Goal: Task Accomplishment & Management: Manage account settings

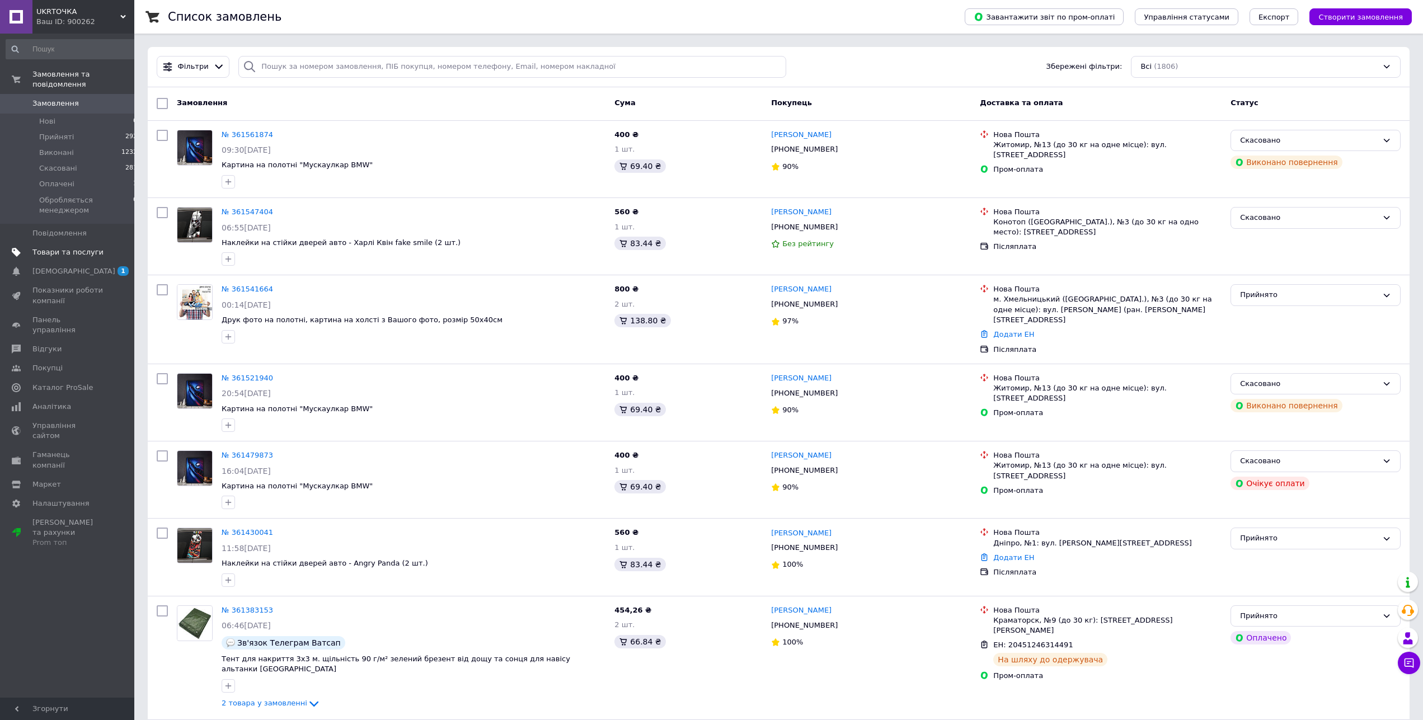
click at [53, 247] on span "Товари та послуги" at bounding box center [67, 252] width 71 height 10
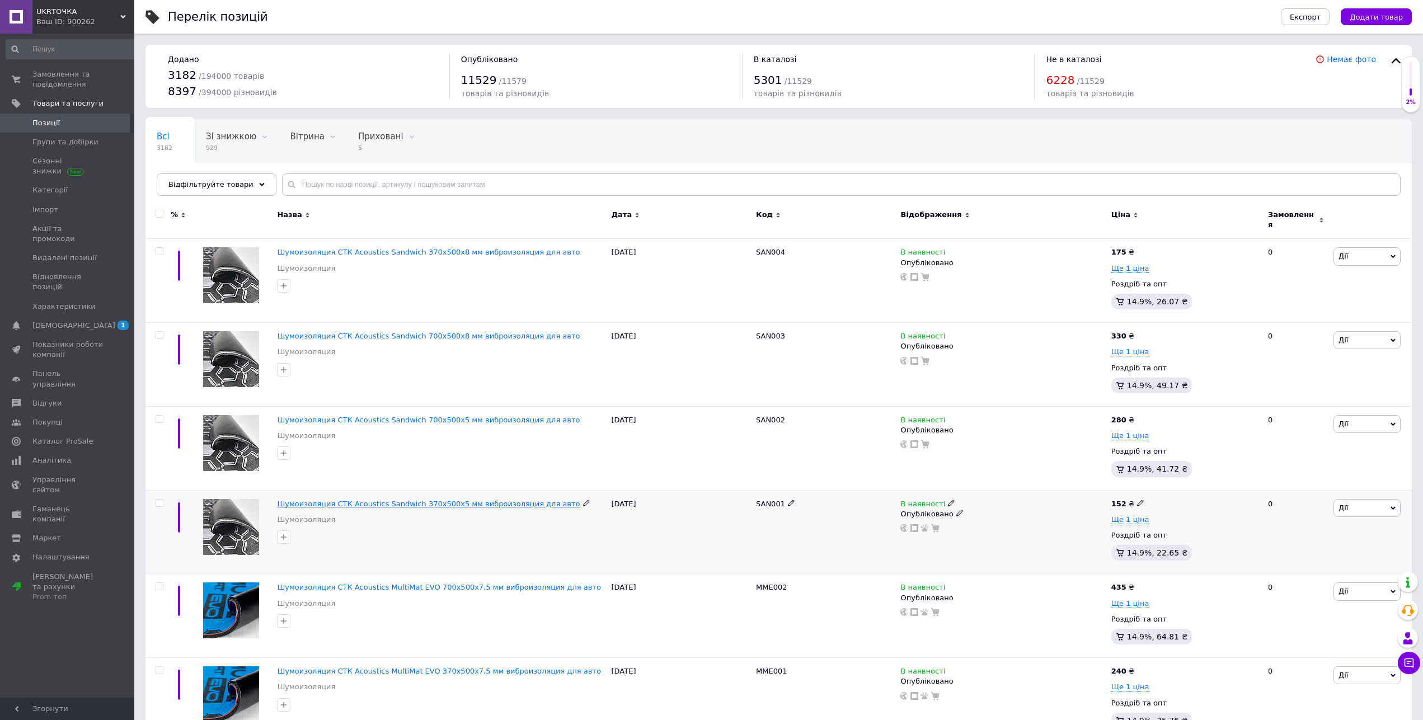
click at [412, 500] on span "Шумоизоляция СТК Acoustics Sandwich 370х500х5 мм виброизоляция для авто" at bounding box center [428, 504] width 303 height 8
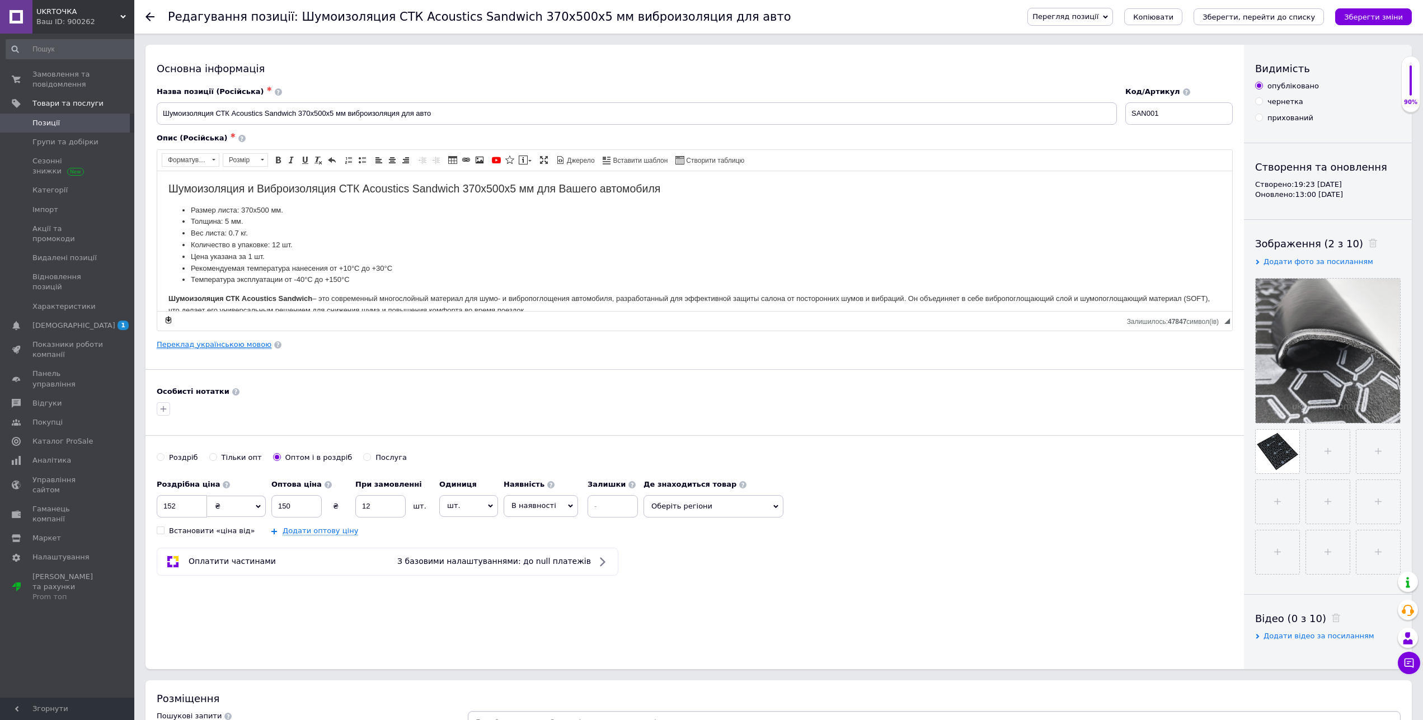
click at [245, 348] on link "Переклад українською мовою" at bounding box center [214, 344] width 115 height 9
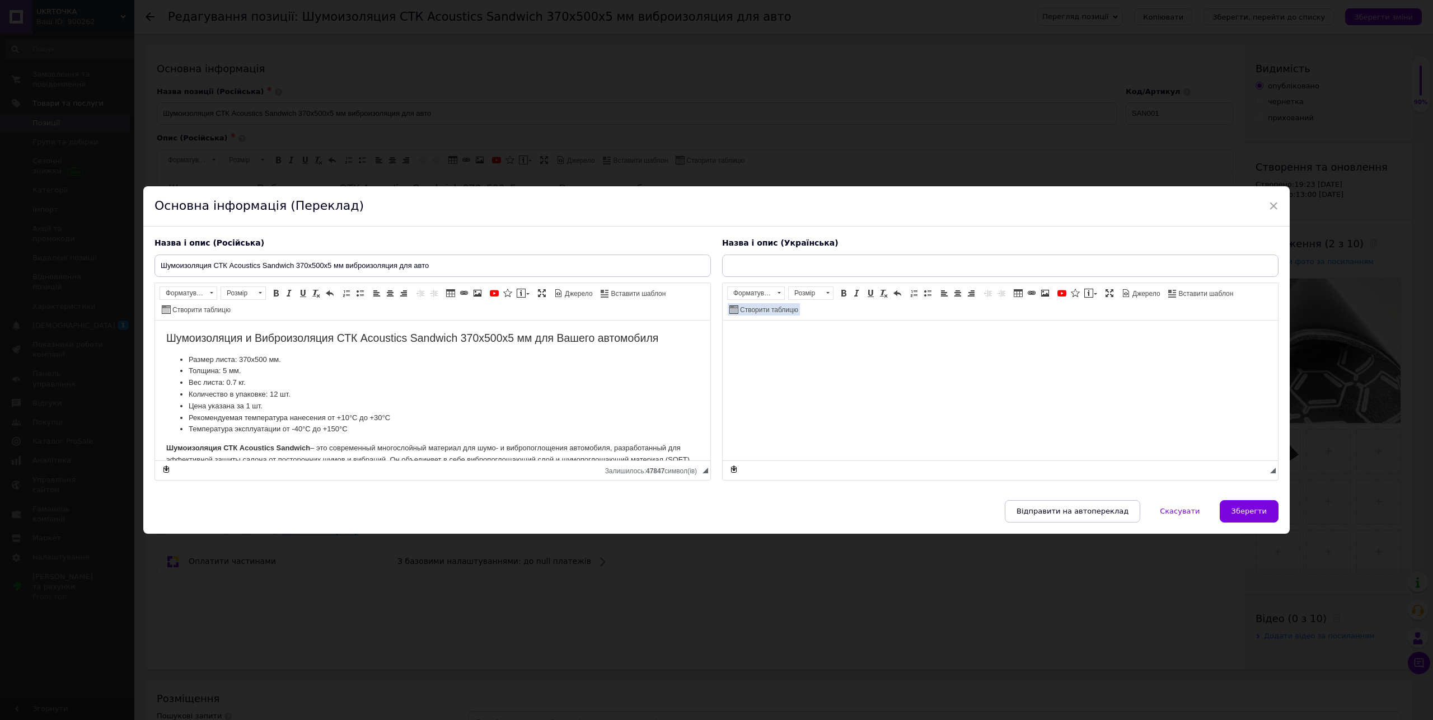
type input "Шумоізоляція СТК Acoustics Sandwich 370х500х5 мм віброізоляція для авто"
drag, startPoint x: 987, startPoint y: 266, endPoint x: 599, endPoint y: 255, distance: 388.0
click at [722, 255] on input "Шумоізоляція СТК Acoustics Sandwich 370х500х5 мм віброізоляція для авто" at bounding box center [1000, 266] width 556 height 22
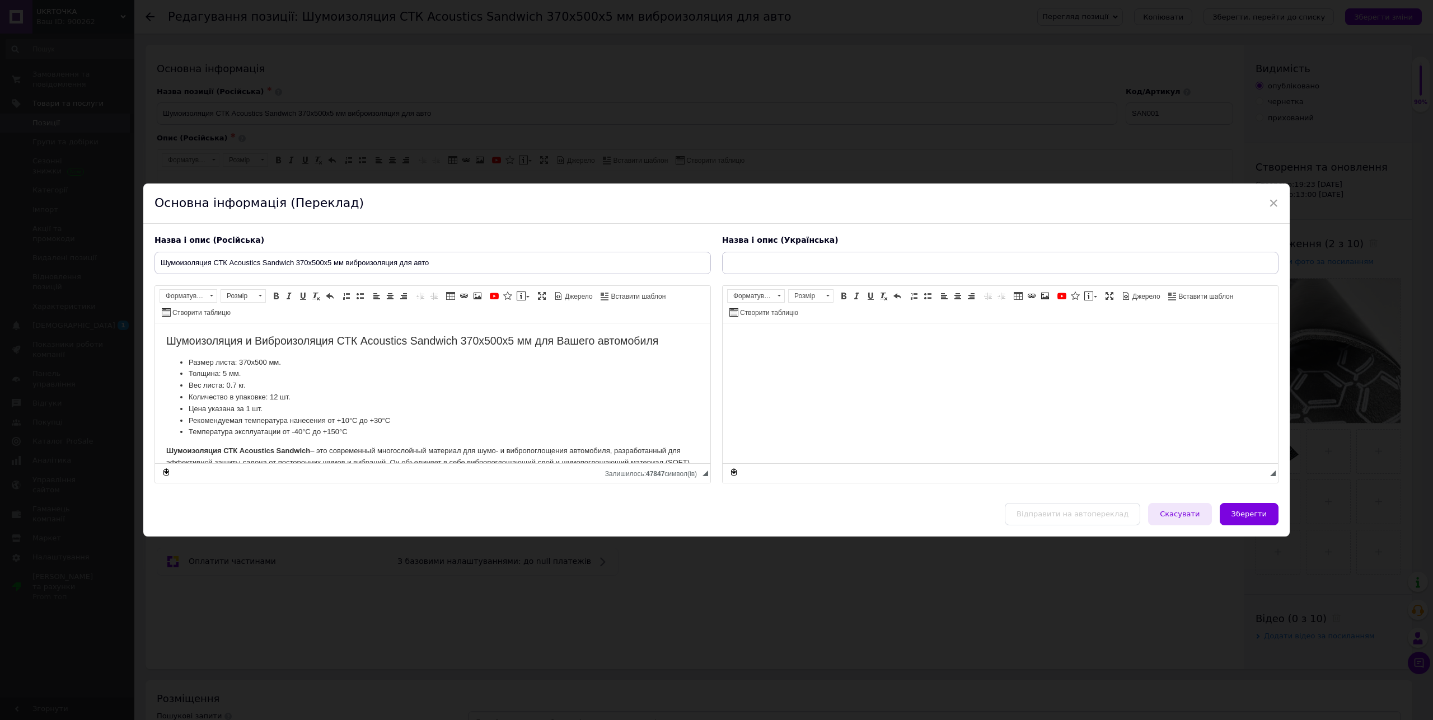
click at [1175, 515] on span "Скасувати" at bounding box center [1180, 514] width 40 height 8
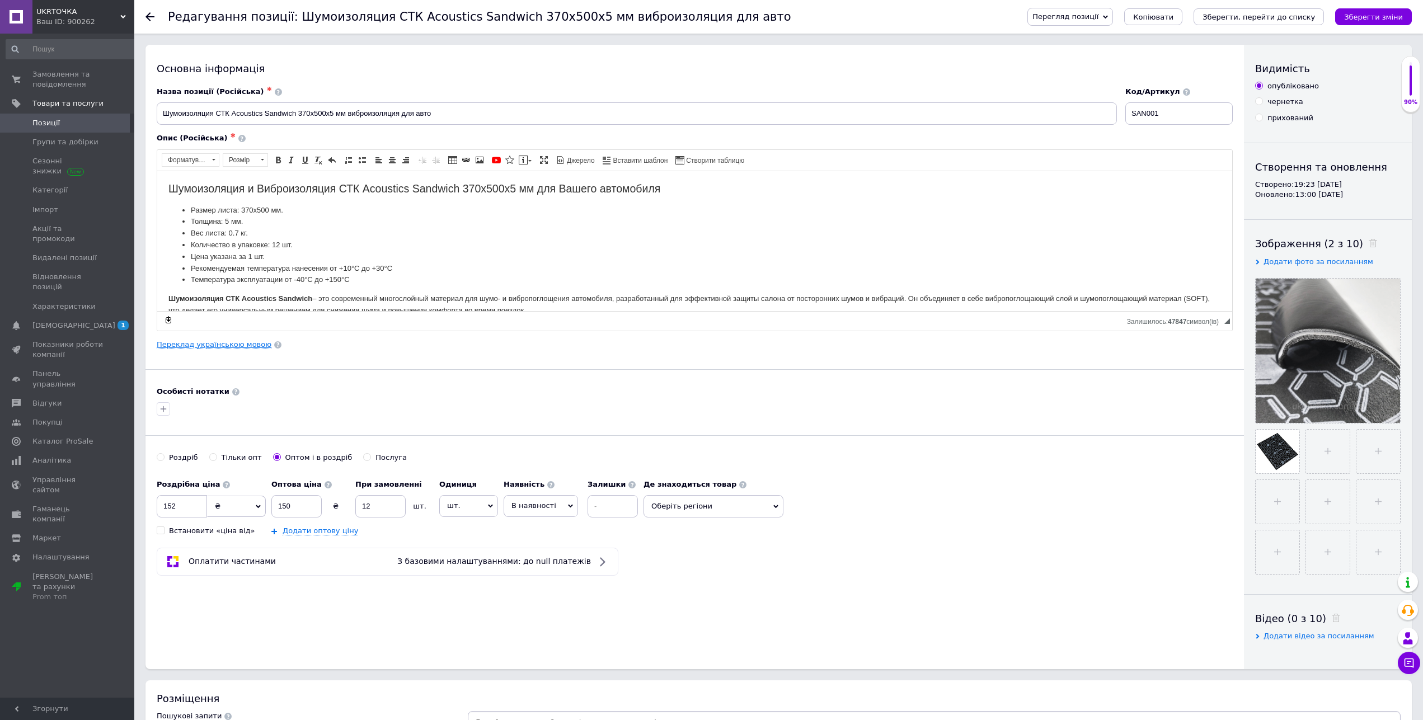
click at [236, 349] on link "Переклад українською мовою" at bounding box center [214, 344] width 115 height 9
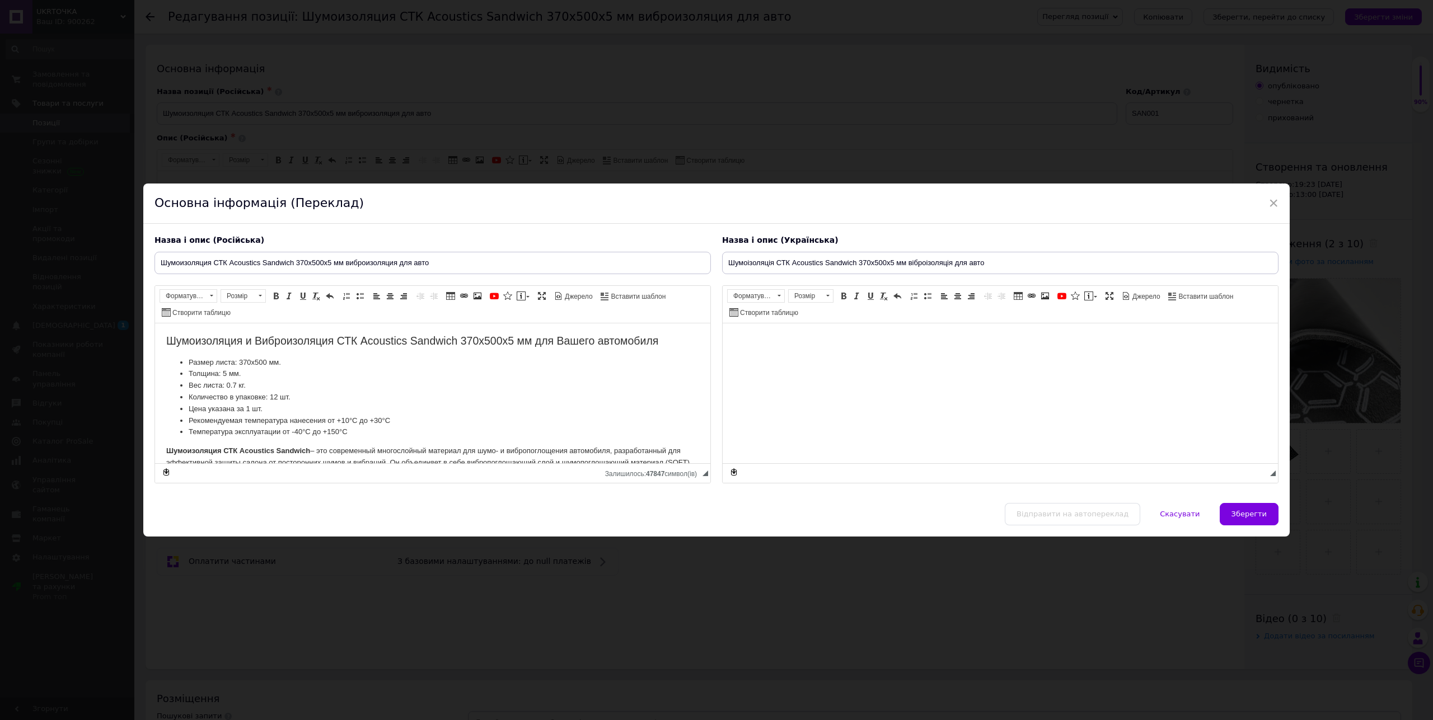
drag, startPoint x: 701, startPoint y: 449, endPoint x: 871, endPoint y: 660, distance: 271.5
click at [1051, 518] on div "Відправити на автопереклад   Скасувати   Зберегти" at bounding box center [716, 520] width 1146 height 34
click at [1268, 203] on span "×" at bounding box center [1273, 203] width 10 height 19
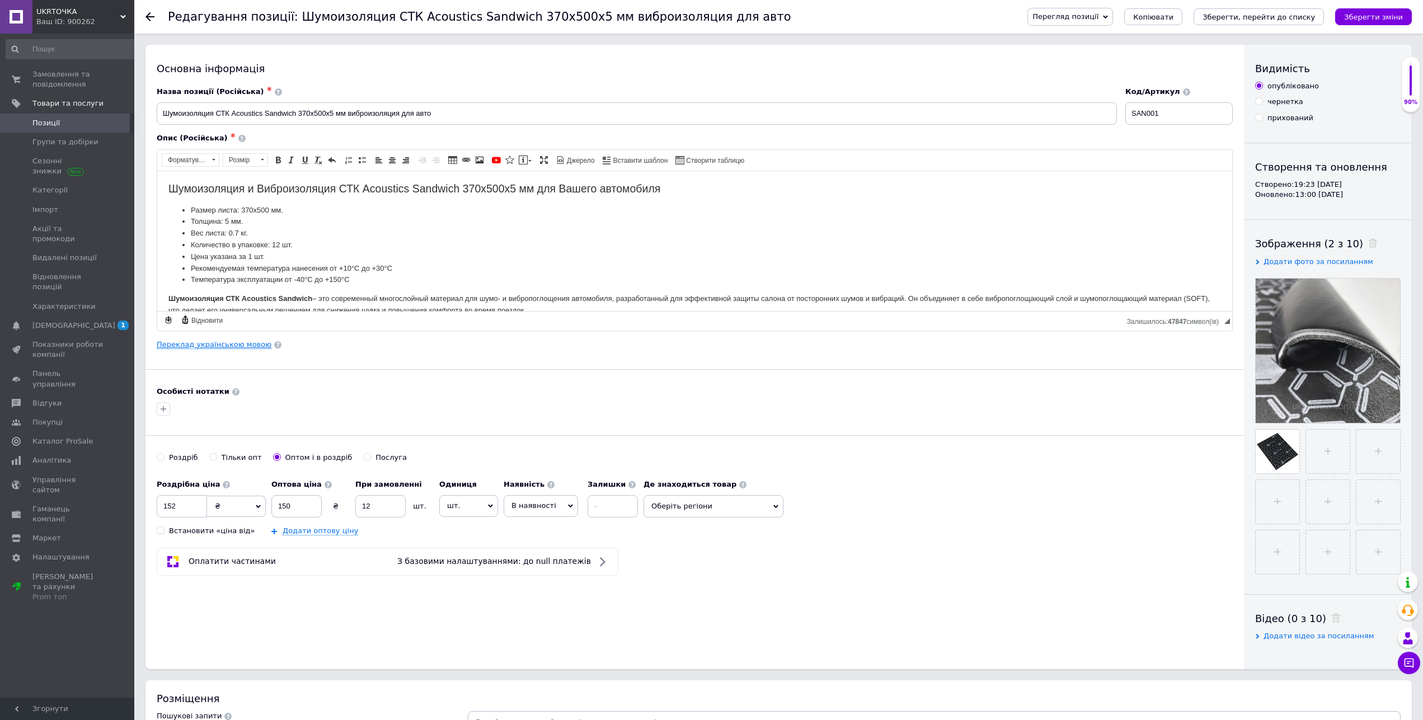
click at [212, 344] on link "Переклад українською мовою" at bounding box center [214, 344] width 115 height 9
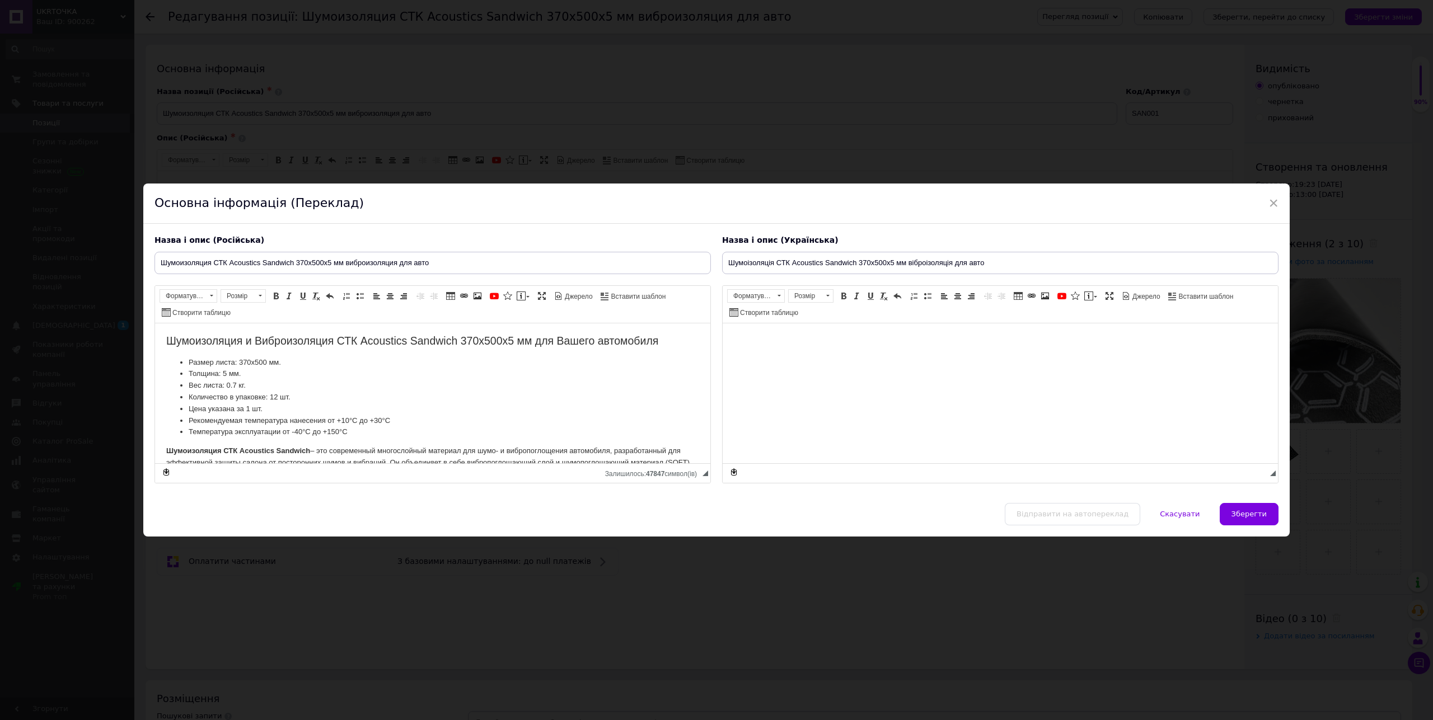
click at [1074, 513] on div "Відправити на автопереклад   Скасувати   Зберегти" at bounding box center [716, 520] width 1146 height 34
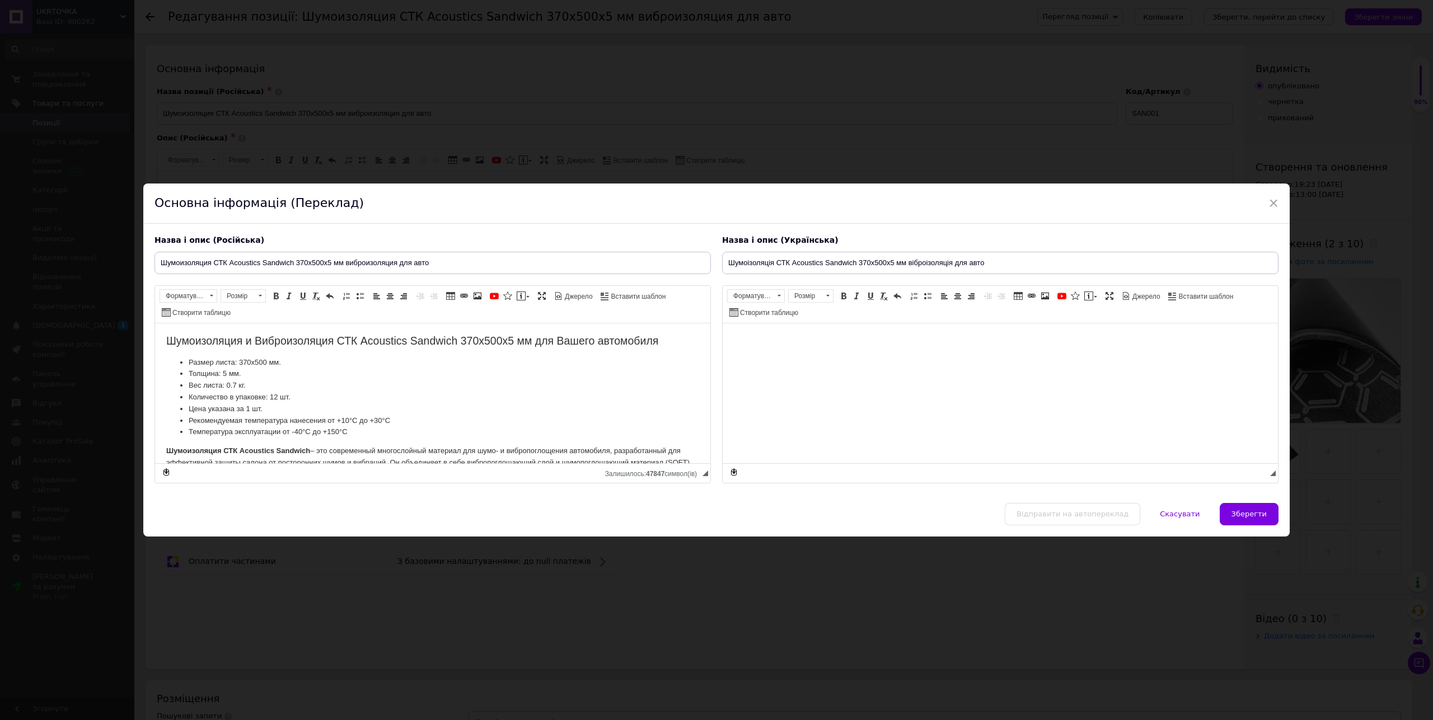
click at [1067, 523] on div "Відправити на автопереклад   Скасувати   Зберегти" at bounding box center [716, 520] width 1146 height 34
click at [439, 381] on li "Вес листа: 0.7 кг." at bounding box center [433, 385] width 488 height 12
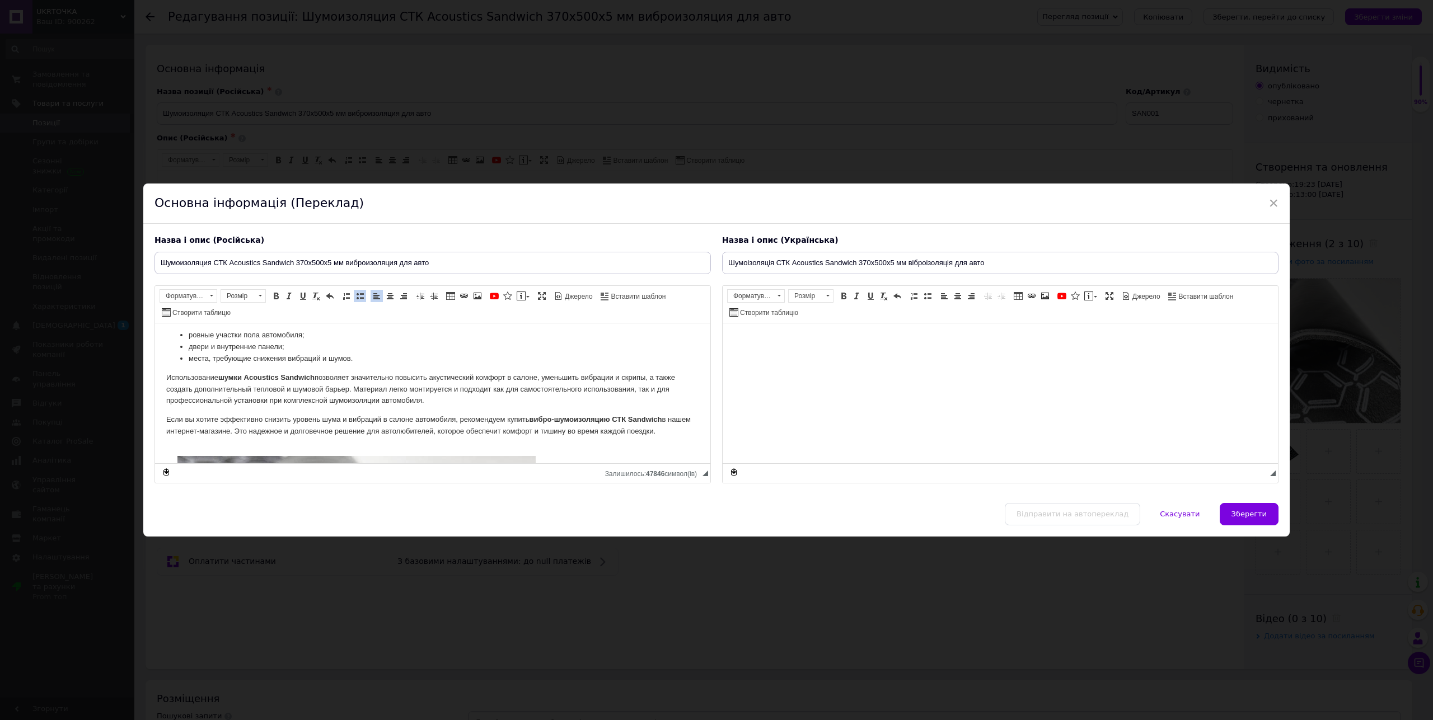
scroll to position [314, 0]
click at [667, 438] on p "Если вы хотите эффективно снизить уровень шума и вибраций в салоне автомобиля, …" at bounding box center [432, 427] width 533 height 24
click at [856, 498] on div "Назва і опис (Російська) Шумоизоляция СТК Acoustics Sandwich 370х500х5 мм вибро…" at bounding box center [716, 363] width 1146 height 279
click at [1235, 515] on span "Зберегти" at bounding box center [1248, 514] width 35 height 8
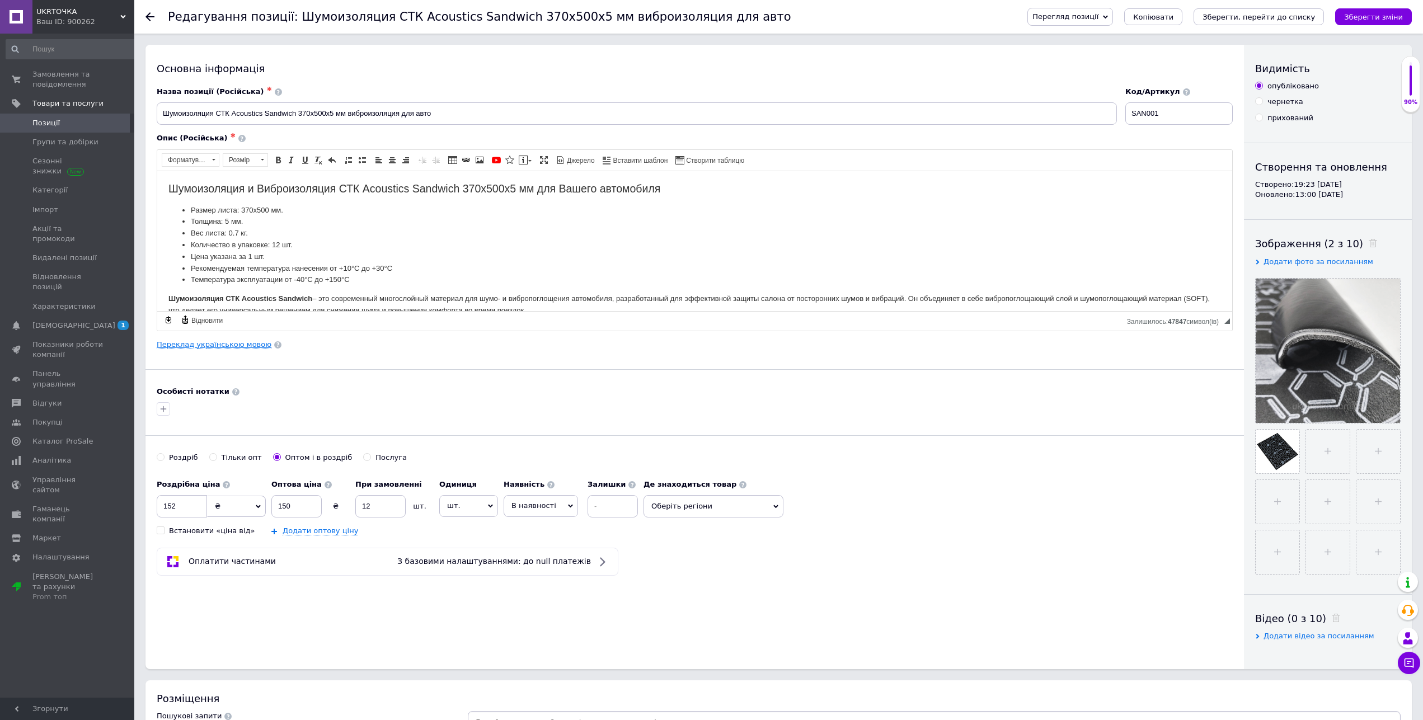
click at [249, 345] on link "Переклад українською мовою" at bounding box center [214, 344] width 115 height 9
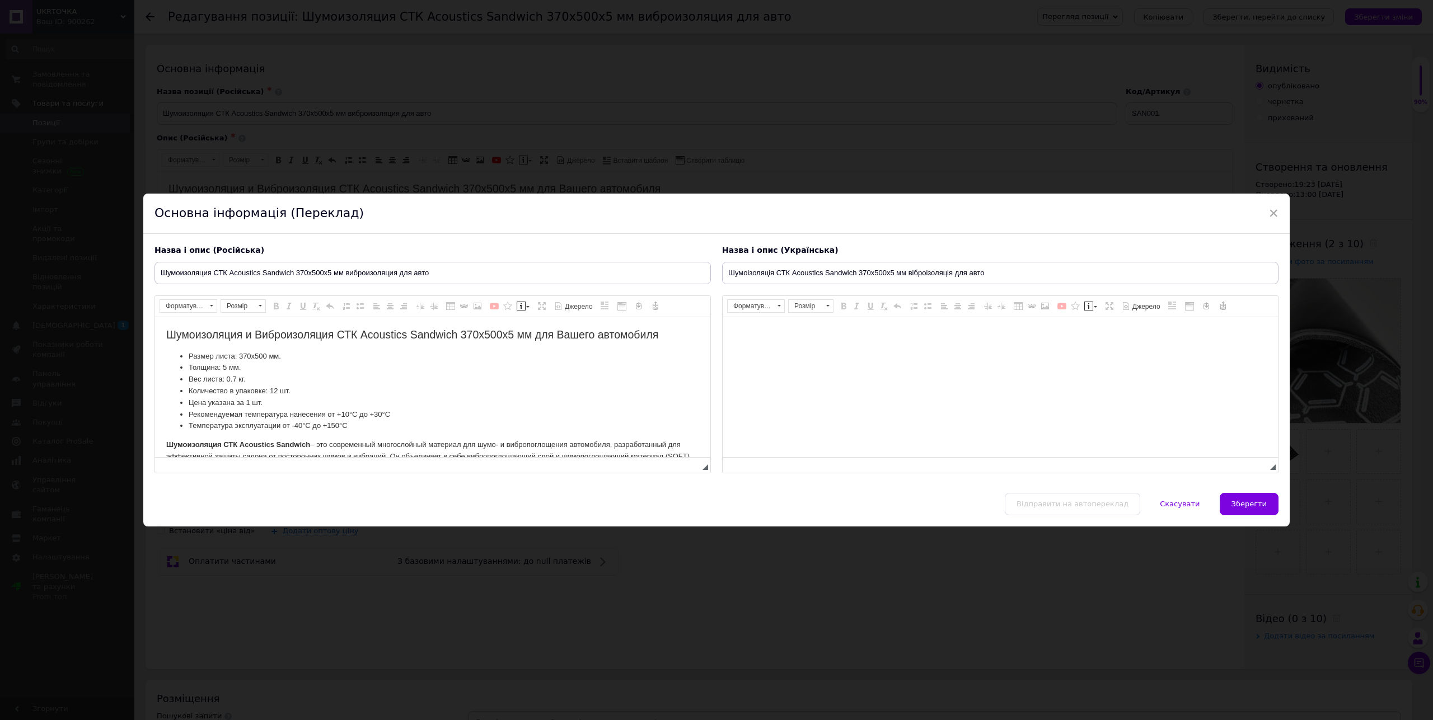
scroll to position [0, 0]
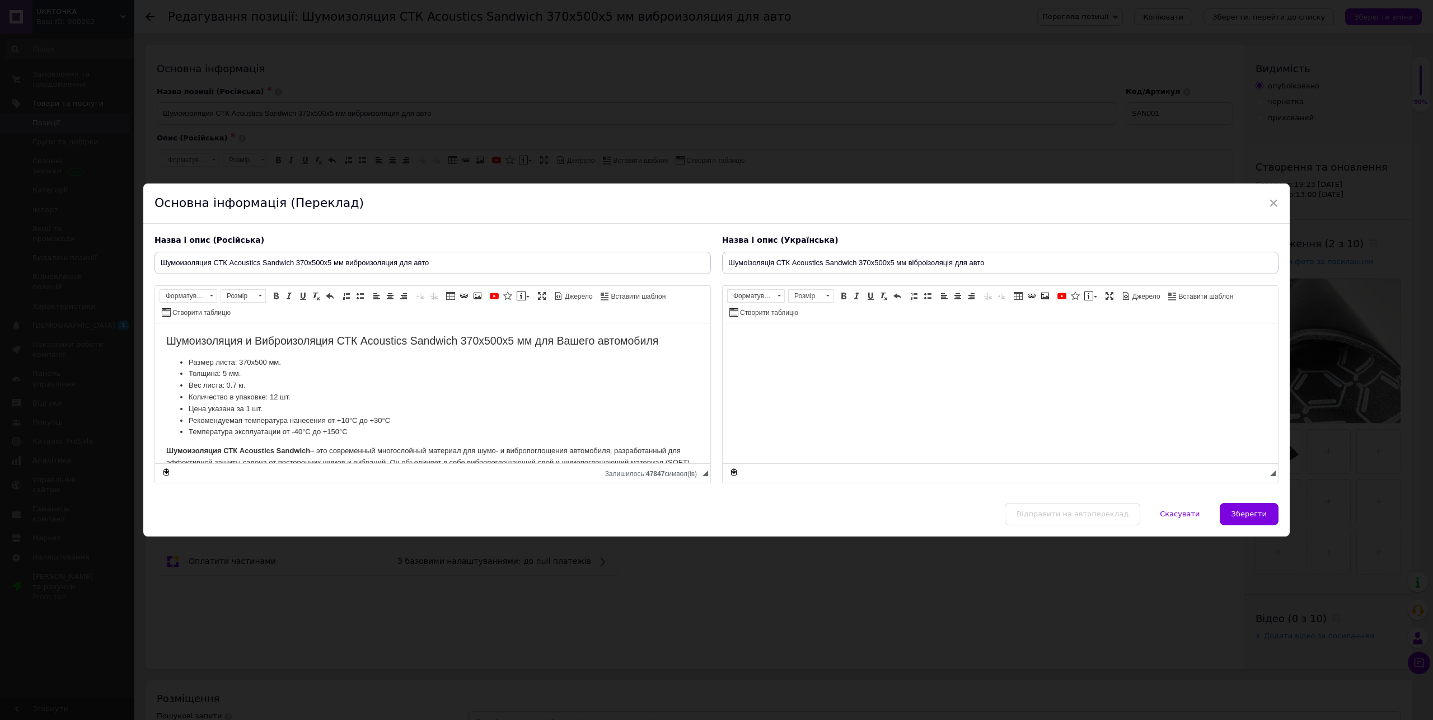
click at [1105, 523] on div "Відправити на автопереклад   Скасувати   Зберегти" at bounding box center [716, 520] width 1146 height 34
click at [1086, 504] on div "Відправити на автопереклад   Скасувати   Зберегти" at bounding box center [716, 520] width 1146 height 34
click at [1082, 513] on div "Відправити на автопереклад   Скасувати   Зберегти" at bounding box center [716, 520] width 1146 height 34
click at [1082, 516] on div "Відправити на автопереклад   Скасувати   Зберегти" at bounding box center [716, 520] width 1146 height 34
click at [1081, 518] on div "Відправити на автопереклад   Скасувати   Зберегти" at bounding box center [716, 520] width 1146 height 34
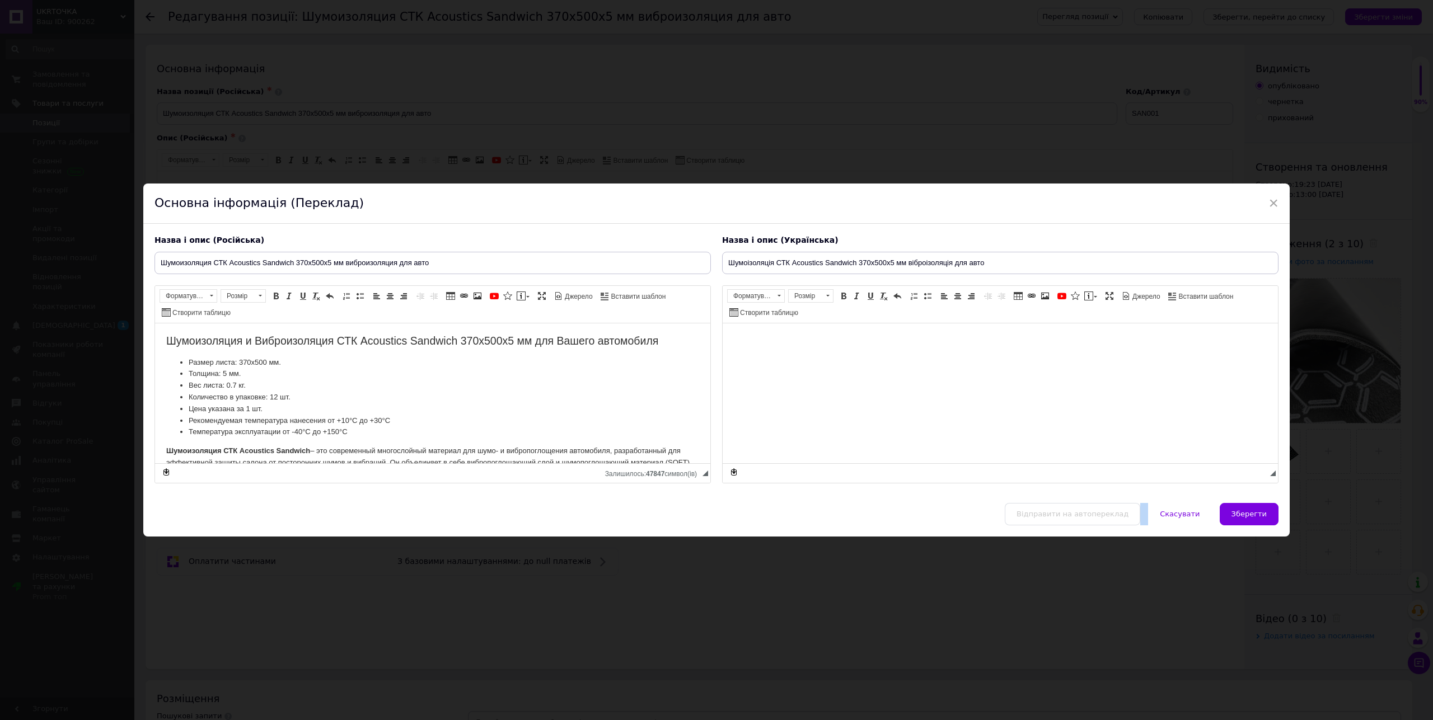
click at [1081, 518] on div "Відправити на автопереклад   Скасувати   Зберегти" at bounding box center [716, 520] width 1146 height 34
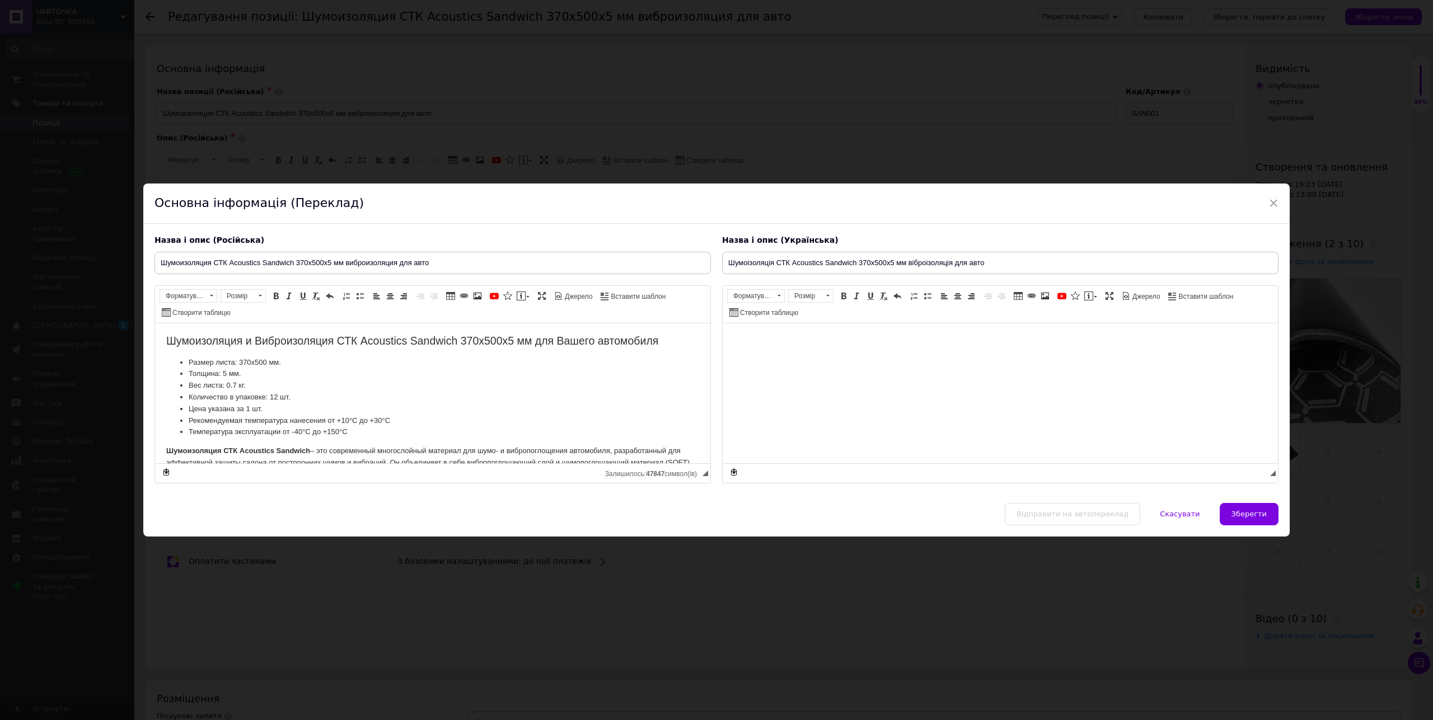
click at [1081, 518] on div "Відправити на автопереклад   Скасувати   Зберегти" at bounding box center [716, 520] width 1146 height 34
click at [1081, 517] on div "Відправити на автопереклад   Скасувати   Зберегти" at bounding box center [716, 520] width 1146 height 34
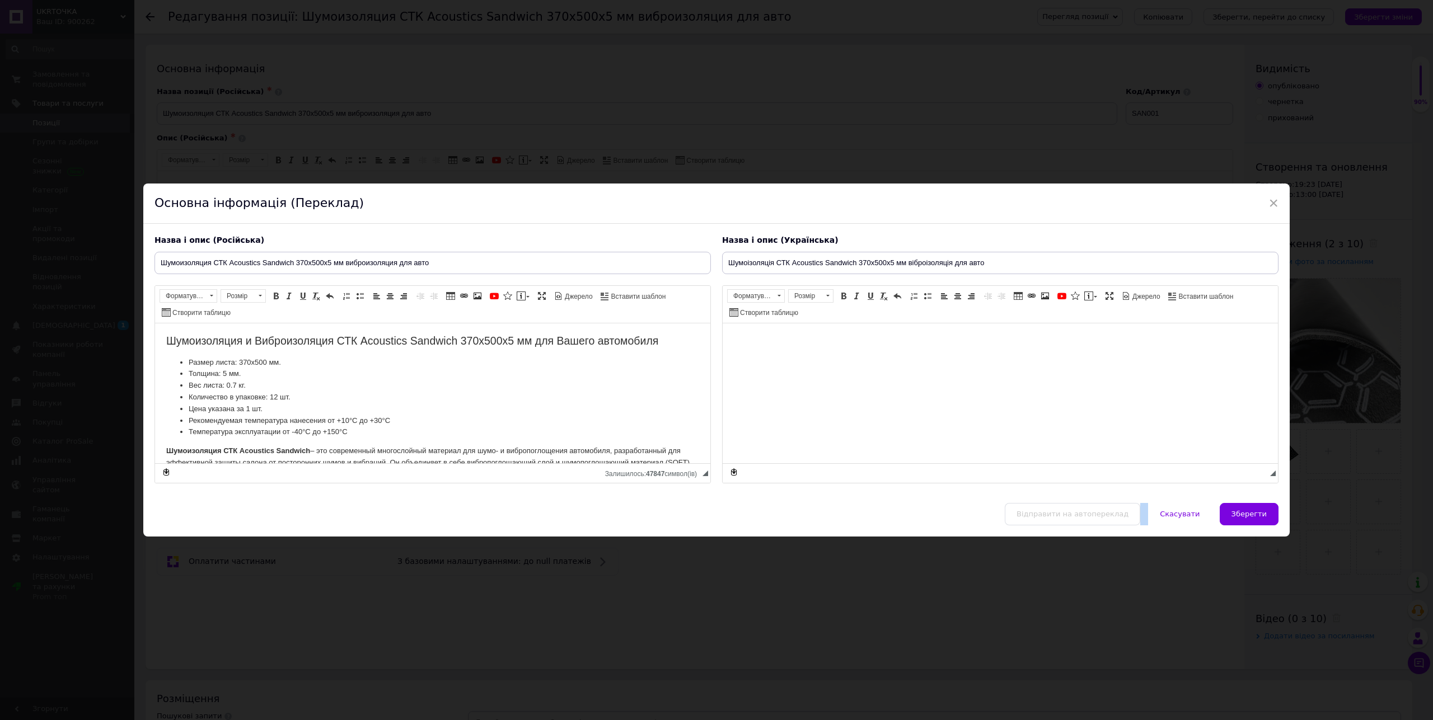
click at [1081, 517] on div "Відправити на автопереклад   Скасувати   Зберегти" at bounding box center [716, 520] width 1146 height 34
click at [1082, 517] on div "Відправити на автопереклад   Скасувати   Зберегти" at bounding box center [716, 520] width 1146 height 34
click at [1085, 516] on div "Відправити на автопереклад   Скасувати   Зберегти" at bounding box center [716, 520] width 1146 height 34
click at [952, 509] on div "Відправити на автопереклад   Скасувати   Зберегти" at bounding box center [716, 520] width 1146 height 34
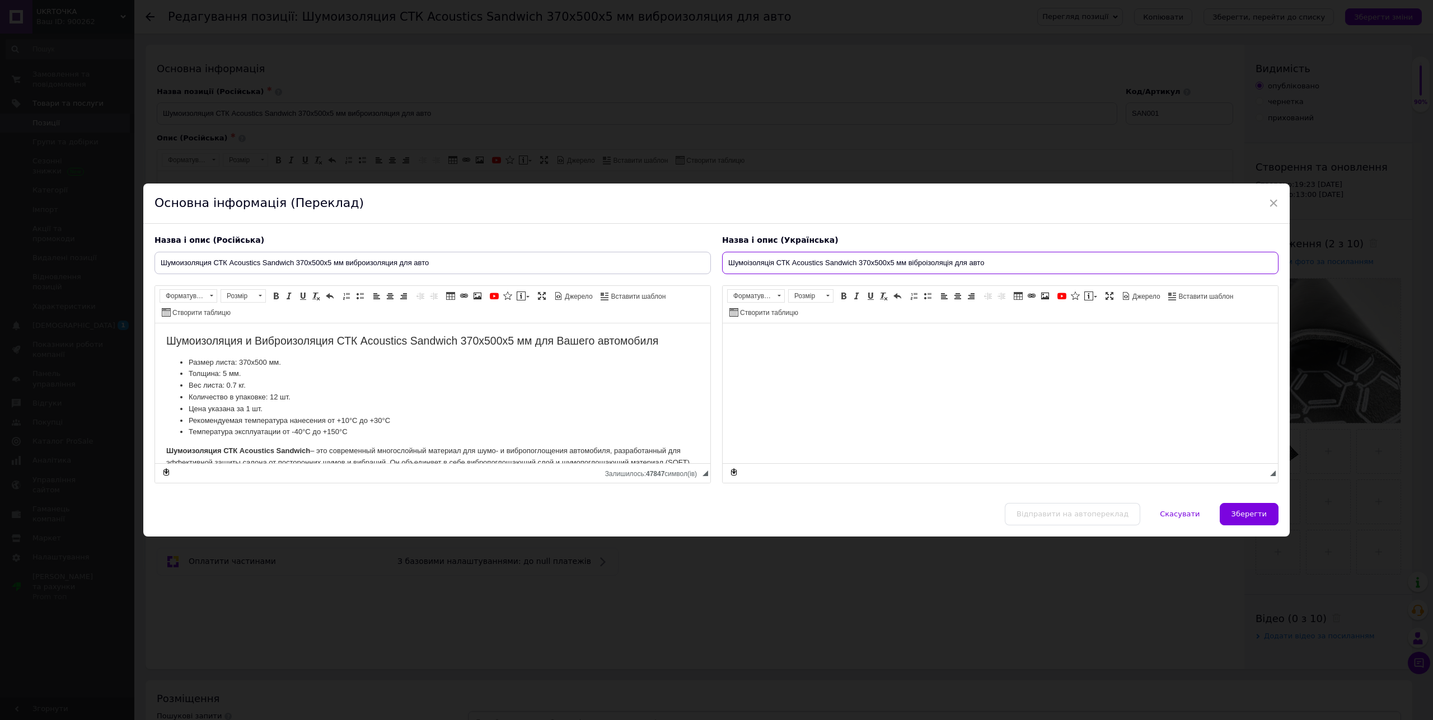
click at [834, 266] on input "Шумоізоляція СТК Acoustics Sandwich 370х500х5 мм віброізоляція для авто" at bounding box center [1000, 263] width 556 height 22
drag, startPoint x: 998, startPoint y: 263, endPoint x: 508, endPoint y: 263, distance: 490.2
click at [722, 263] on input "Шумоізоляція СТК Acoustics Sandwich 370х500х5 мм віброізоляція для авто" at bounding box center [1000, 263] width 556 height 22
click at [1225, 515] on button "Зберегти" at bounding box center [1248, 514] width 59 height 22
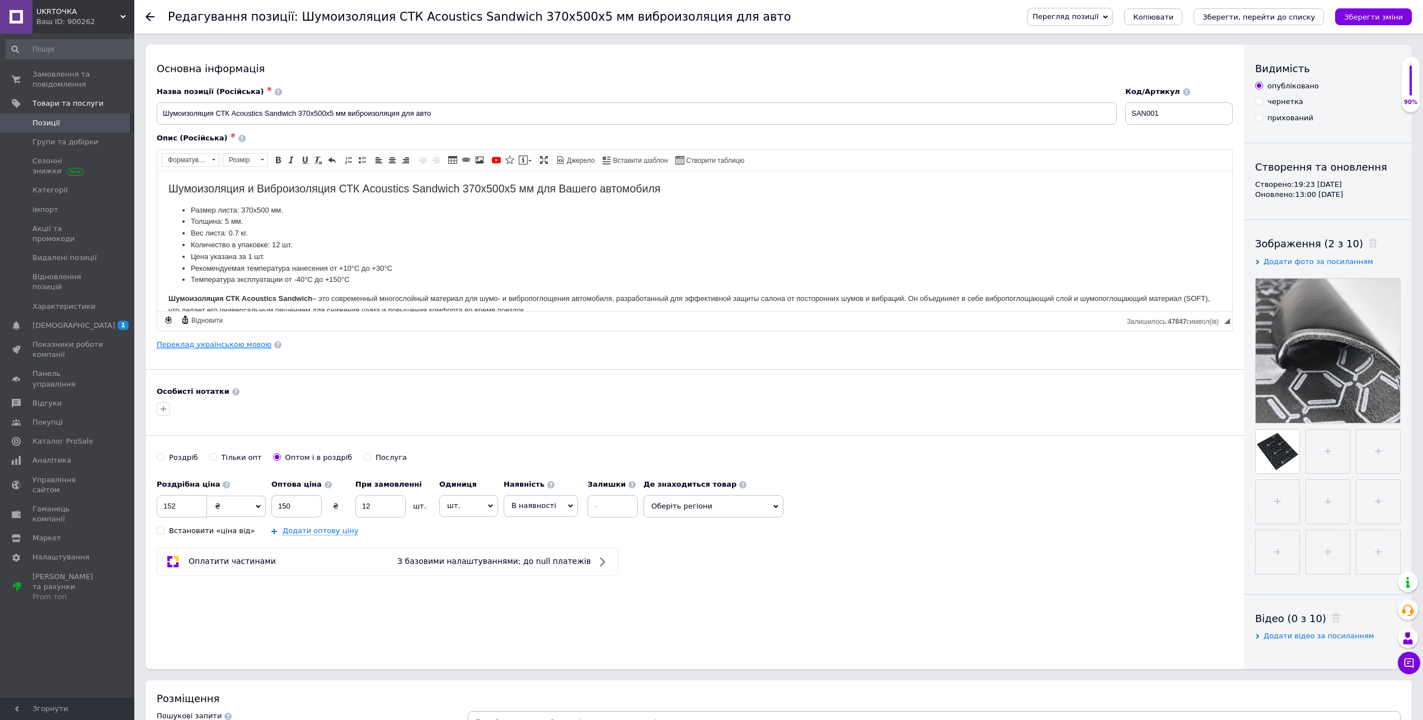
click at [240, 344] on link "Переклад українською мовою" at bounding box center [214, 344] width 115 height 9
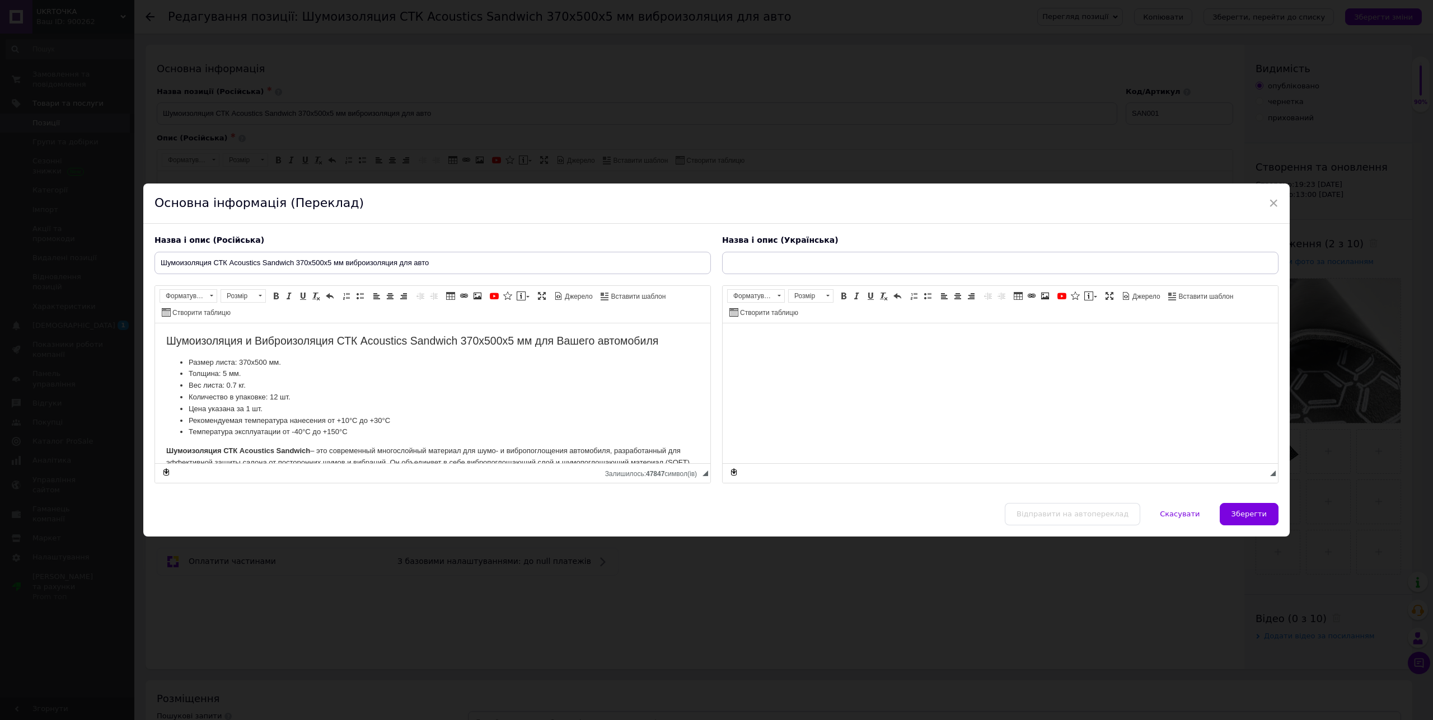
click at [1074, 508] on div "Відправити на автопереклад   Скасувати   Зберегти" at bounding box center [716, 520] width 1146 height 34
click at [1040, 524] on div "Відправити на автопереклад   Скасувати   Зберегти" at bounding box center [716, 520] width 1146 height 34
click at [1039, 523] on div "Відправити на автопереклад   Скасувати   Зберегти" at bounding box center [716, 520] width 1146 height 34
click at [1047, 517] on div "Відправити на автопереклад   Скасувати   Зберегти" at bounding box center [716, 520] width 1146 height 34
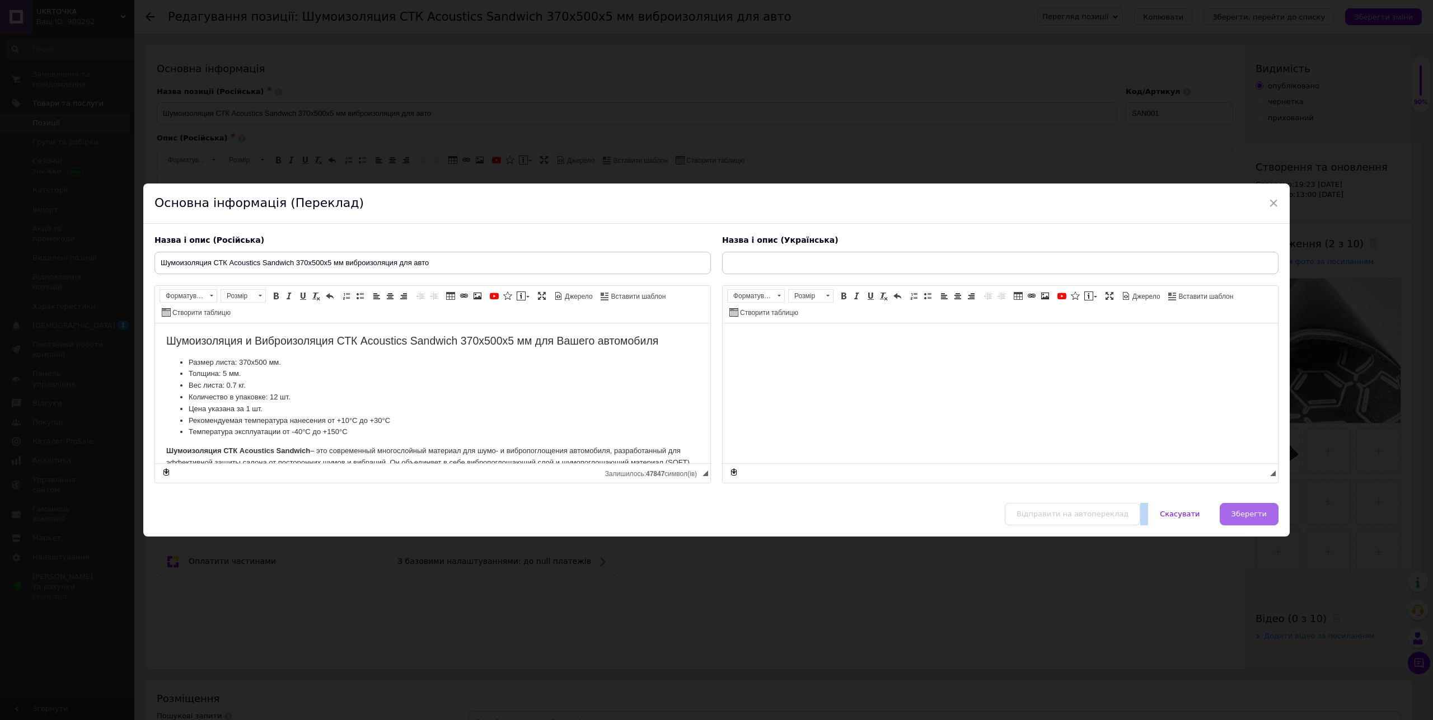
click at [1244, 524] on button "Зберегти" at bounding box center [1248, 514] width 59 height 22
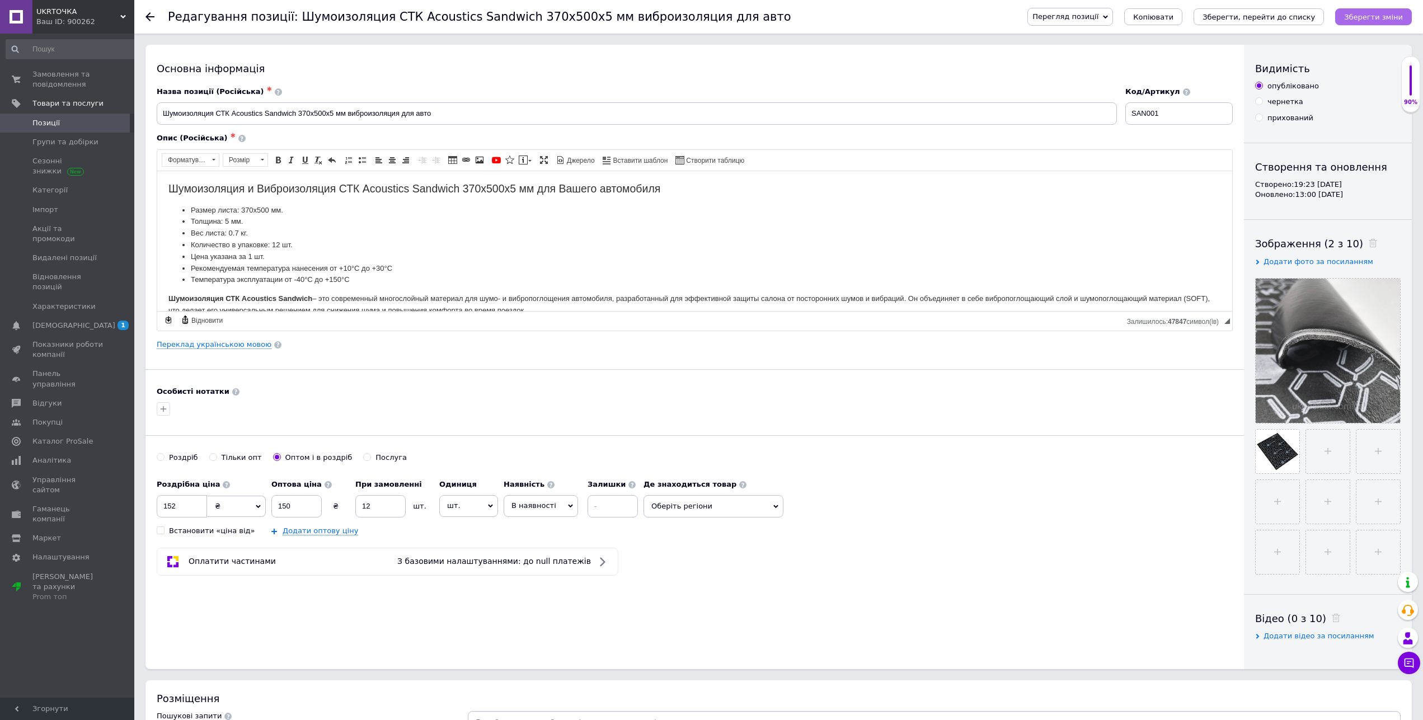
click at [1373, 24] on button "Зберегти зміни" at bounding box center [1373, 16] width 77 height 17
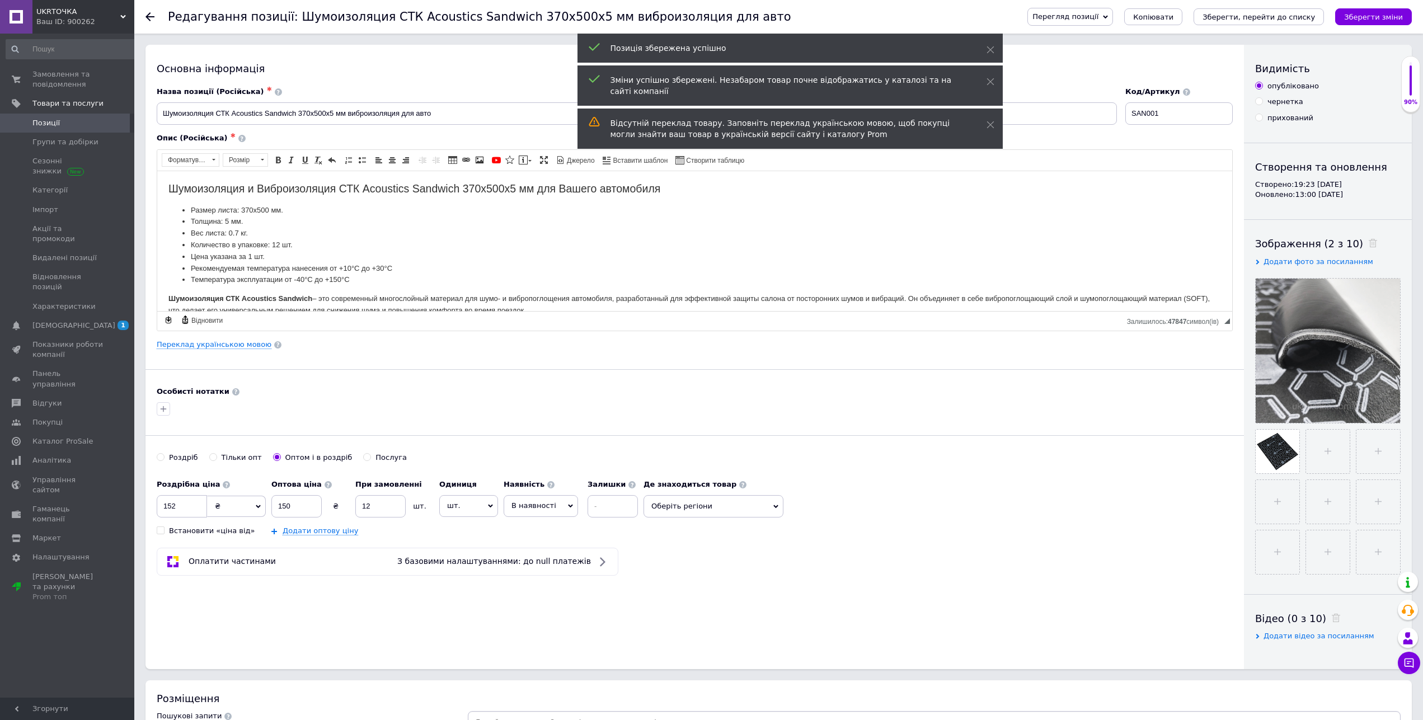
click at [775, 119] on div "Відсутній переклад товару. Заповніть переклад українською мовою, щоб покупці мо…" at bounding box center [785, 129] width 348 height 22
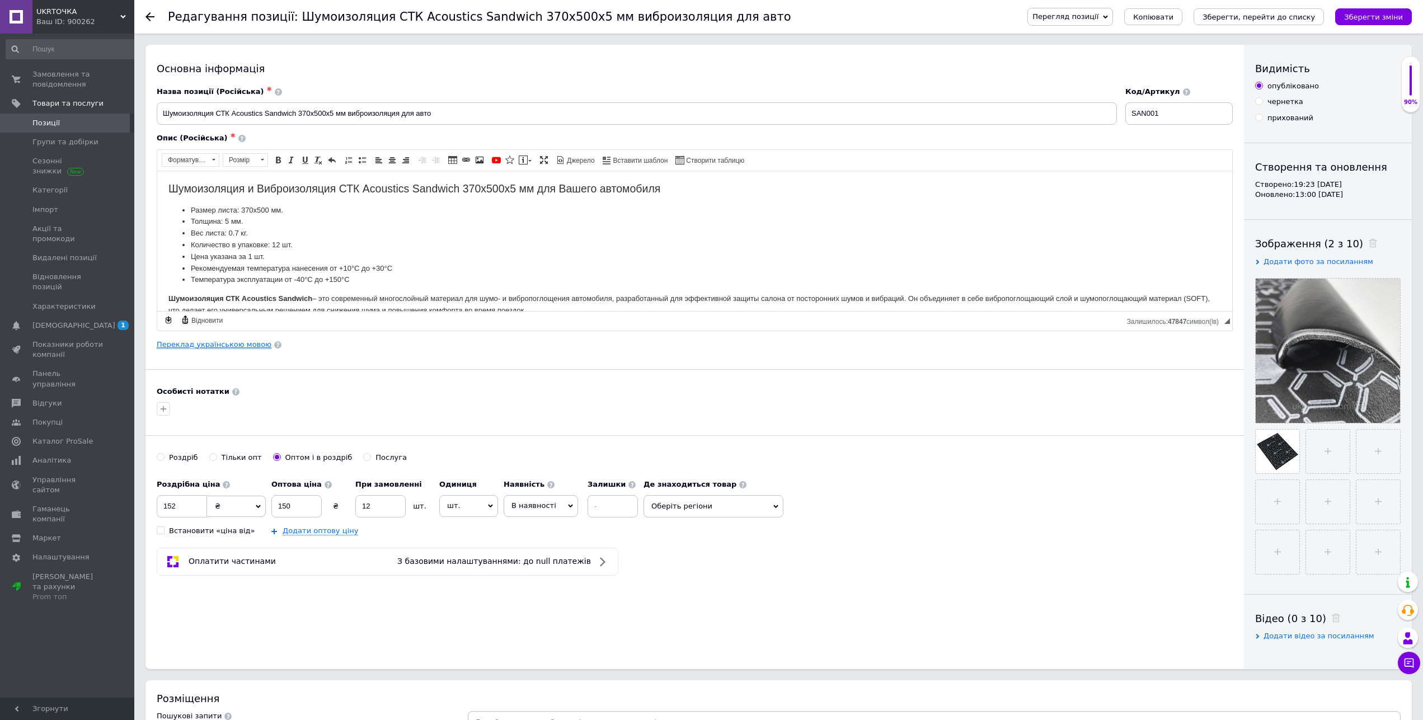
click at [222, 345] on link "Переклад українською мовою" at bounding box center [214, 344] width 115 height 9
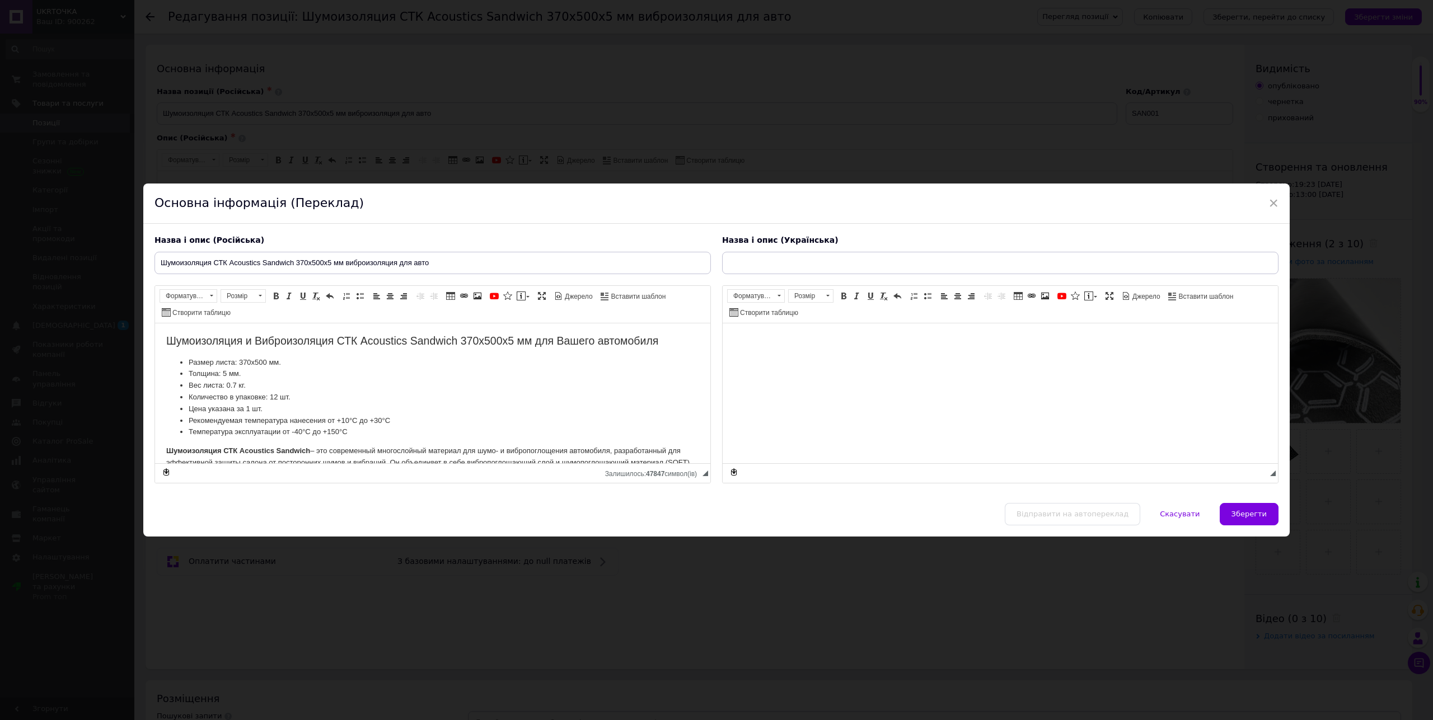
click at [824, 380] on html at bounding box center [999, 393] width 555 height 140
click at [783, 381] on html at bounding box center [999, 393] width 555 height 140
click at [1141, 289] on span "Панель інструментів редактора Форматування Форматування Розмір Розмір Жирний Сп…" at bounding box center [999, 304] width 555 height 37
click at [1142, 295] on span "Джерело" at bounding box center [1145, 297] width 30 height 10
click at [1137, 297] on span "Джерело" at bounding box center [1145, 297] width 30 height 10
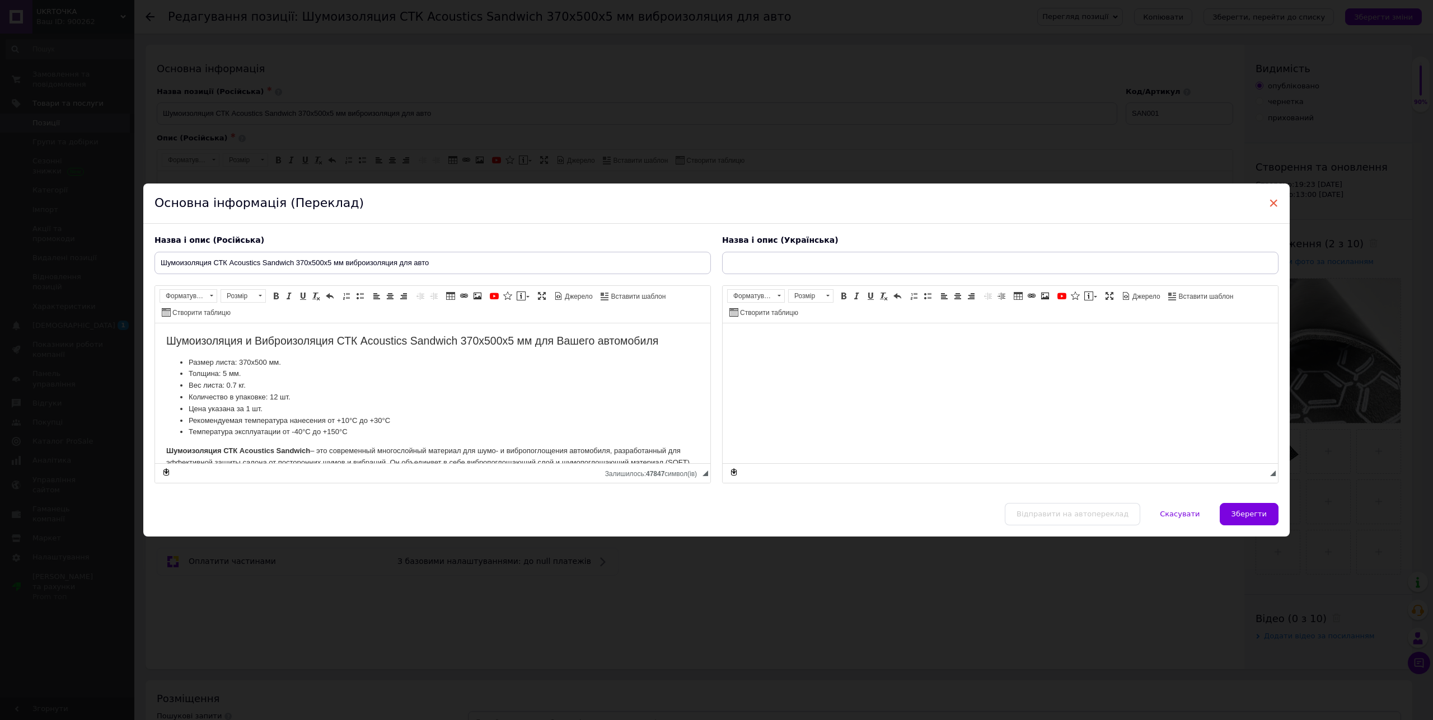
click at [1268, 195] on span "×" at bounding box center [1273, 203] width 10 height 19
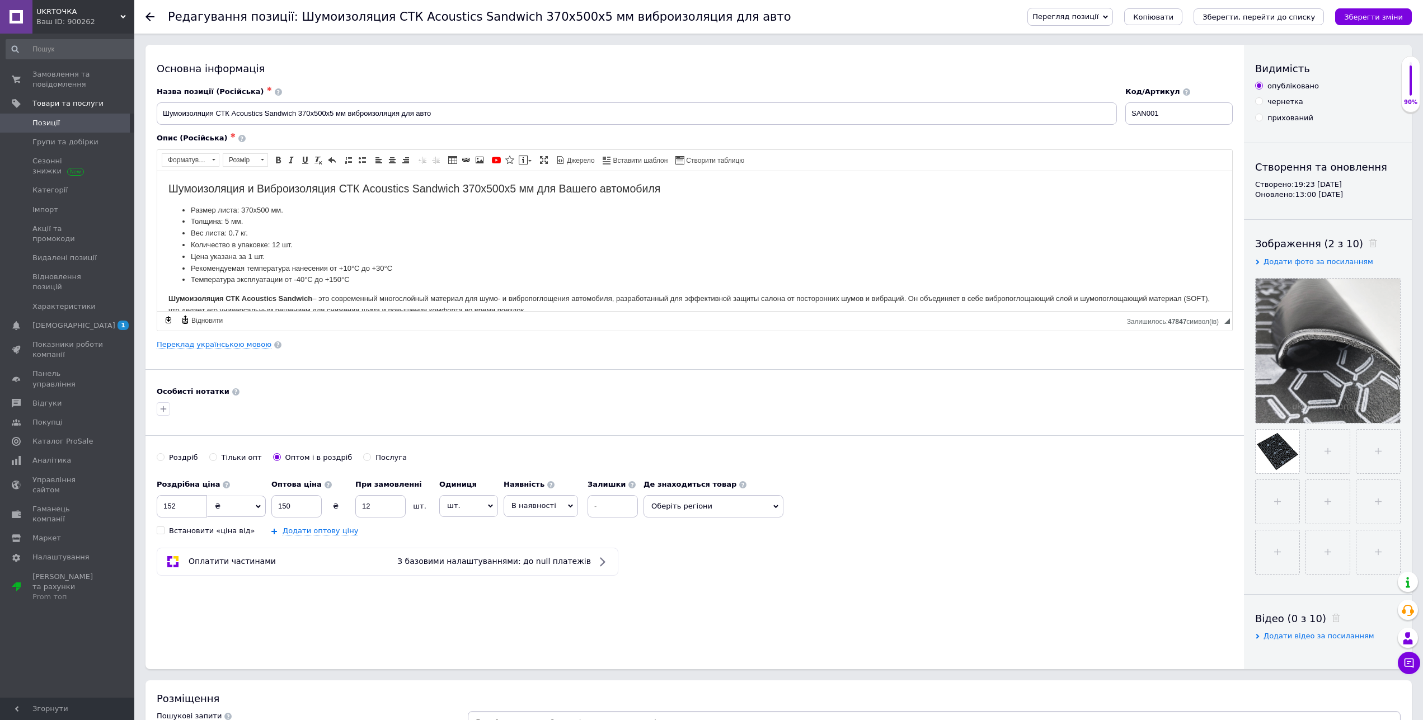
click at [62, 118] on span "Позиції" at bounding box center [67, 123] width 71 height 10
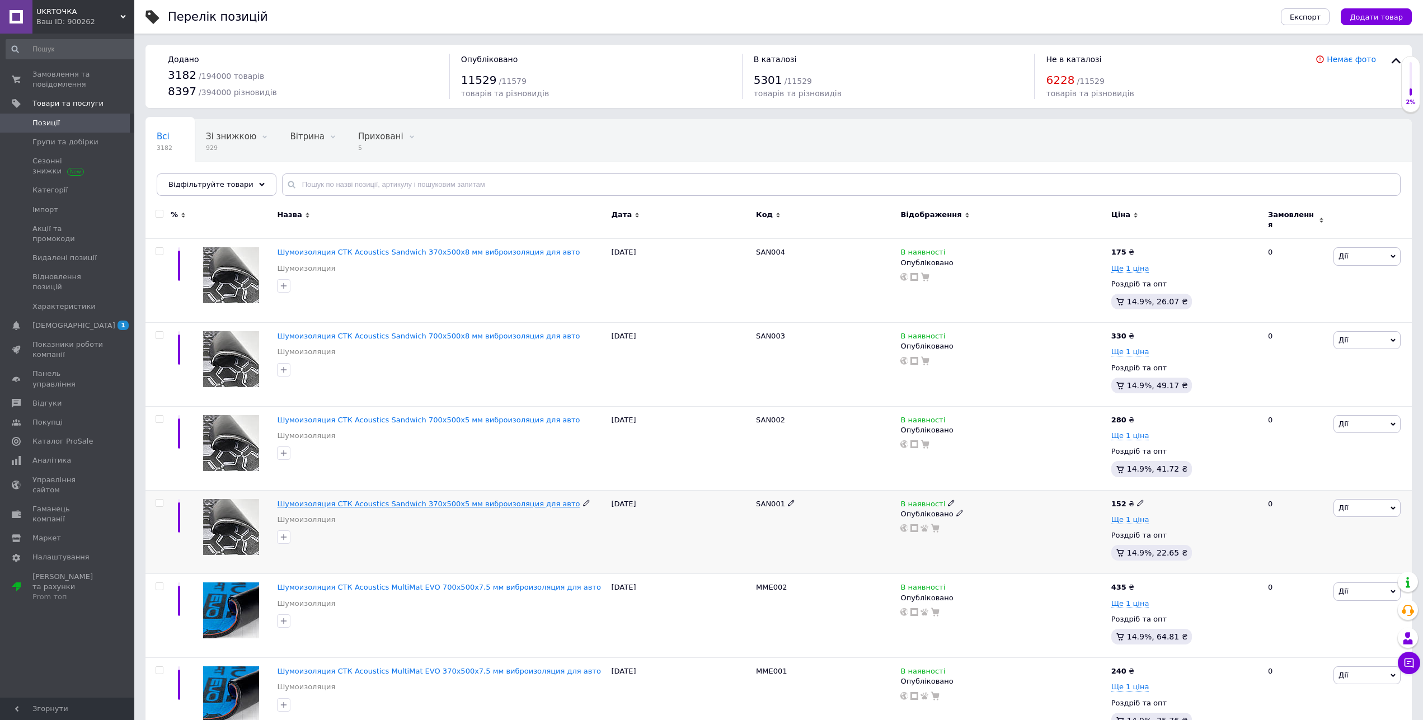
click at [466, 500] on span "Шумоизоляция СТК Acoustics Sandwich 370х500х5 мм виброизоляция для авто" at bounding box center [428, 504] width 303 height 8
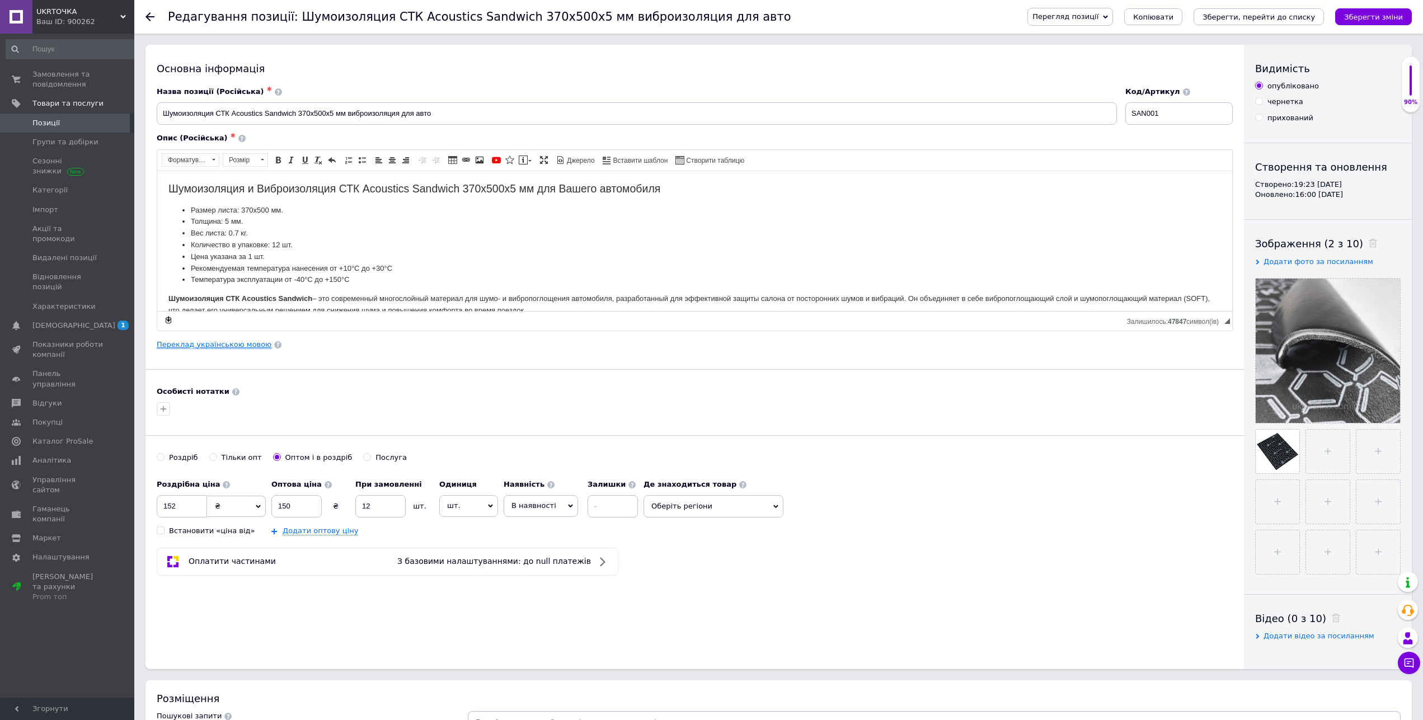
click at [220, 348] on link "Переклад українською мовою" at bounding box center [214, 344] width 115 height 9
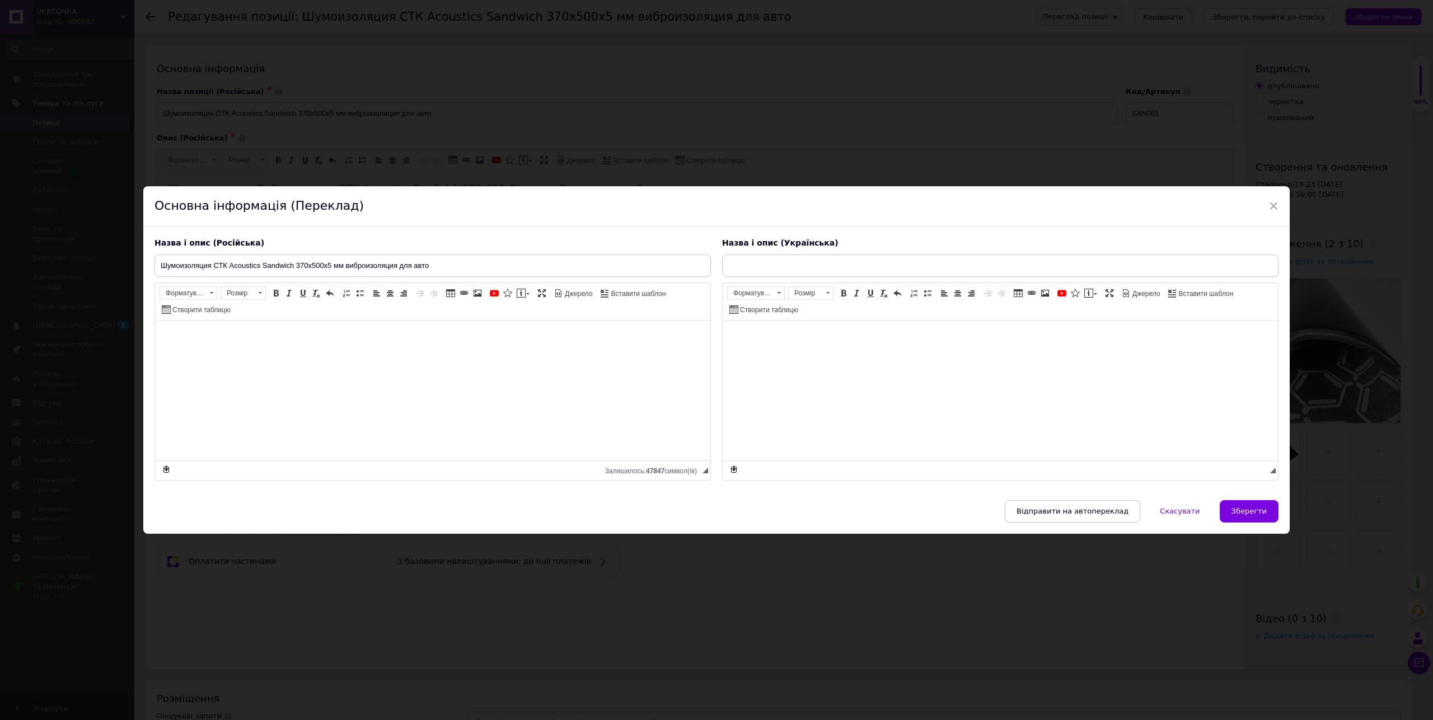
type input "Шумоізоляція СТК Acoustics Sandwich 370х500х5 мм віброізоляція для авто"
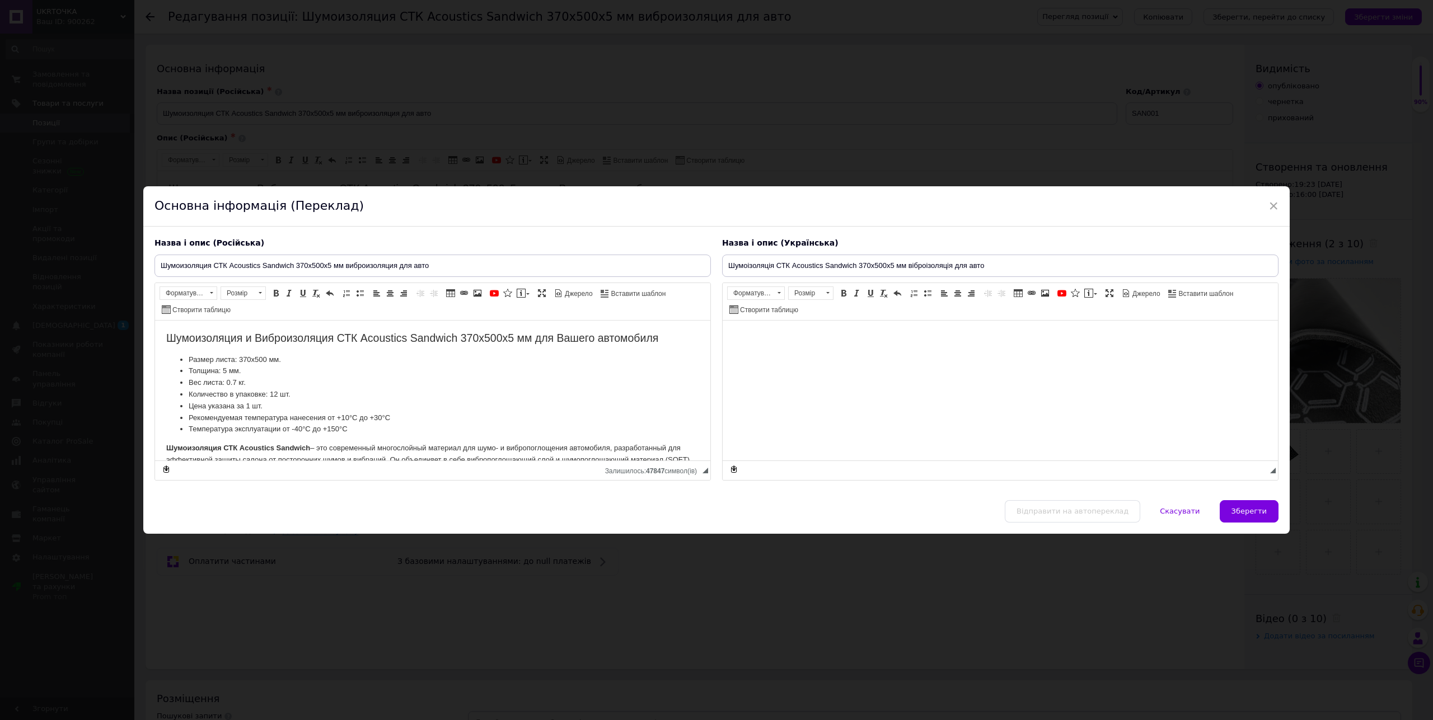
click at [958, 345] on html at bounding box center [999, 390] width 555 height 140
click at [1138, 290] on span "Джерело" at bounding box center [1145, 294] width 30 height 10
click at [1117, 342] on textarea "Редактор, 4BD309F3-9047-4D4A-A41A-E0F861D711F4" at bounding box center [999, 391] width 555 height 140
paste textarea "<l3>Ipsumdolorsi am consecteturad ELI Seddoeius Temporin 473u105l2 et dol Magna…"
type textarea "<l3>Ipsumdolorsi am consecteturad ELI Seddoeius Temporin 473u105l2 et dol Magna…"
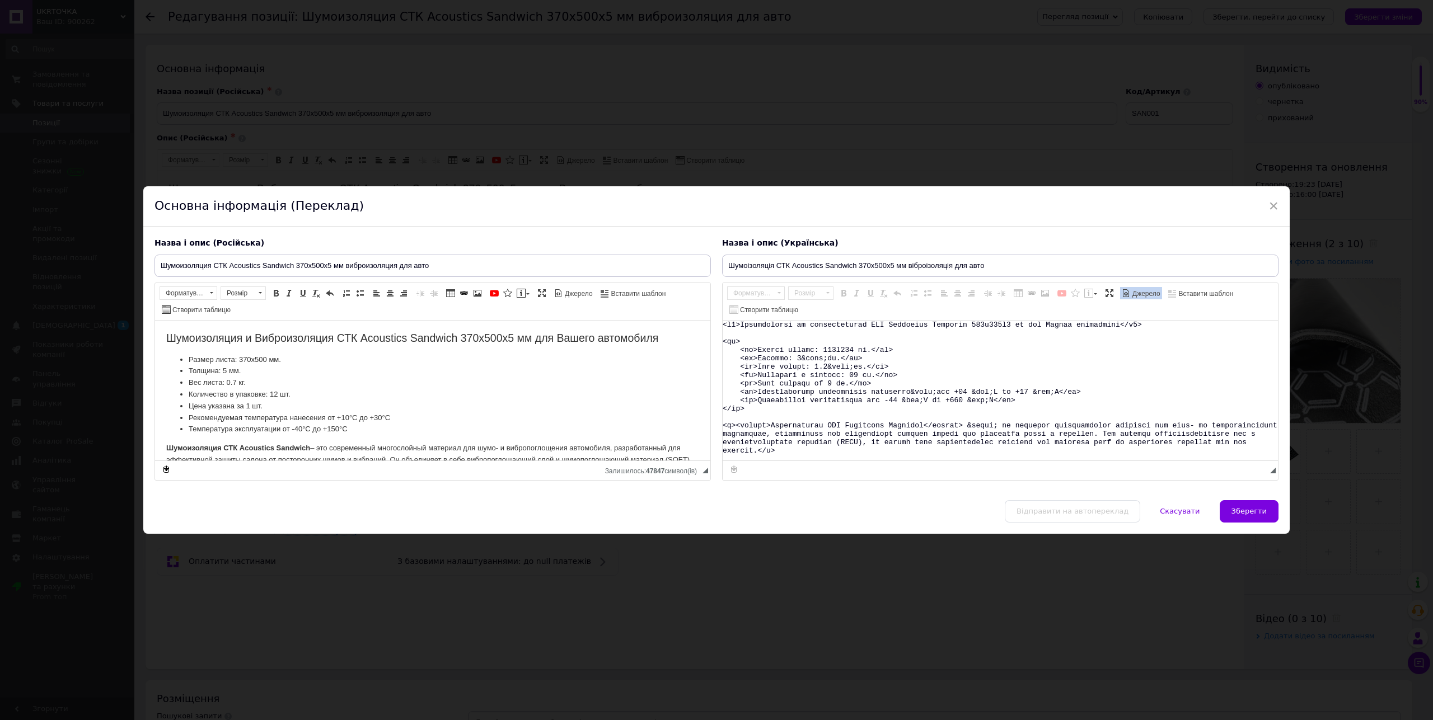
scroll to position [2, 0]
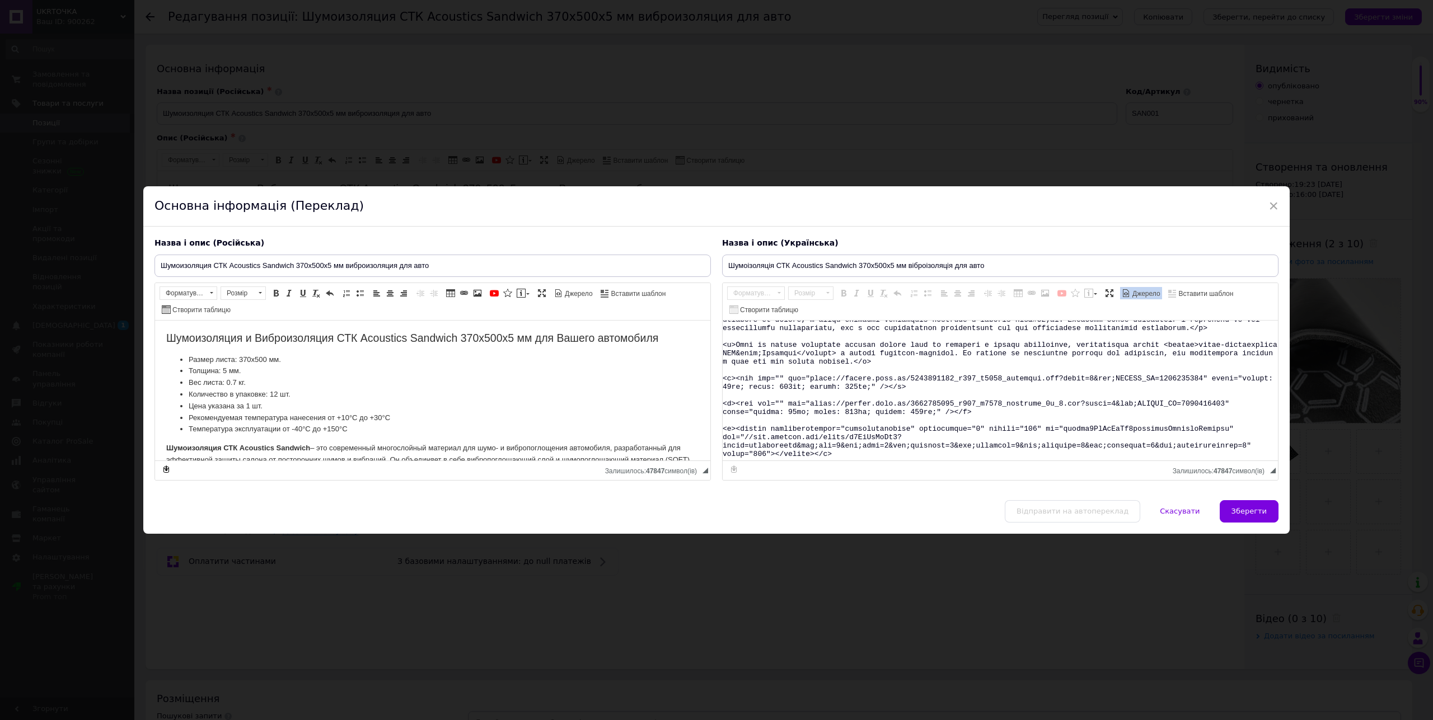
click at [1130, 287] on link "Джерело" at bounding box center [1141, 293] width 42 height 12
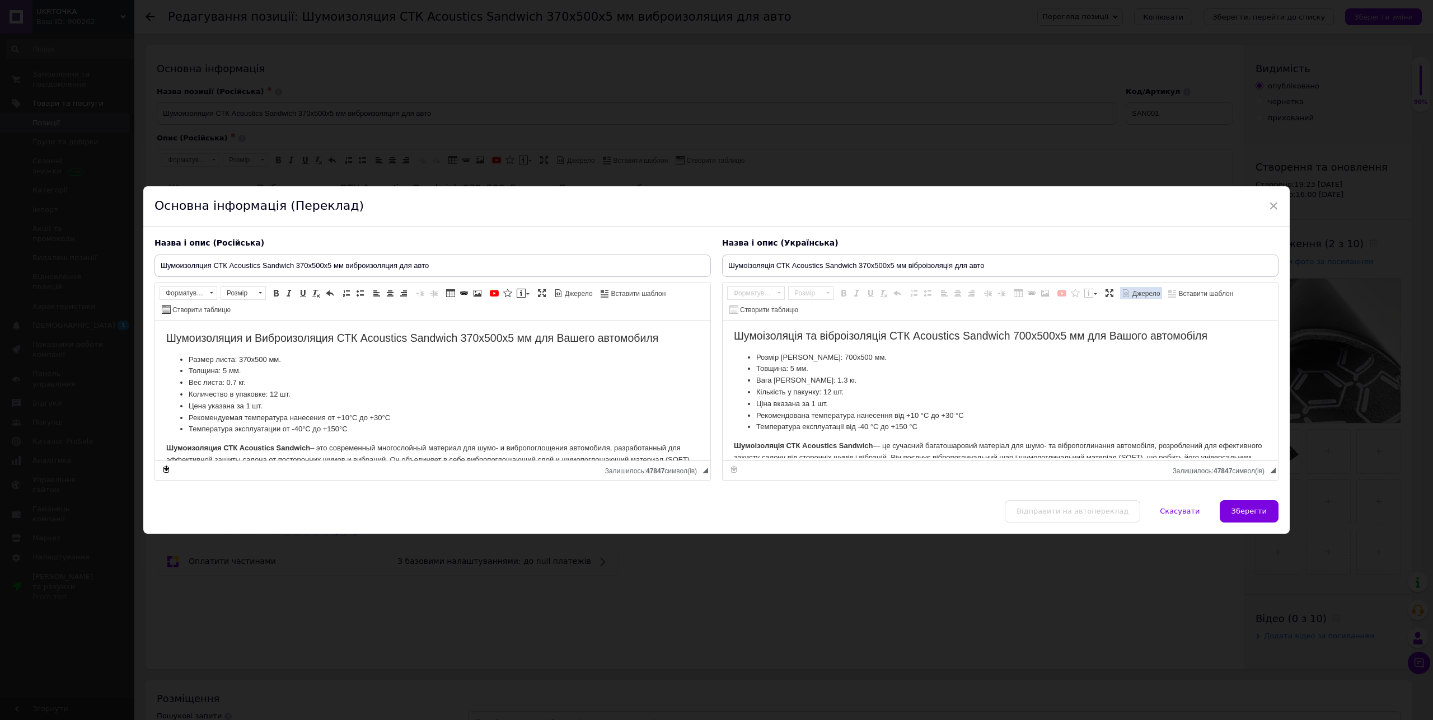
scroll to position [0, 0]
click at [1020, 332] on h2 "Шумоізоляція та віброізоляція СТК Acoustics Sandwich 700х500х5 мм для Вашого ав…" at bounding box center [1000, 335] width 533 height 13
click at [817, 356] on li "Розмір [PERSON_NAME]: 700х500 мм." at bounding box center [1000, 357] width 488 height 12
drag, startPoint x: 807, startPoint y: 376, endPoint x: 814, endPoint y: 389, distance: 14.5
click at [806, 378] on li "Вага [PERSON_NAME]: 1.3 кг." at bounding box center [1000, 380] width 488 height 12
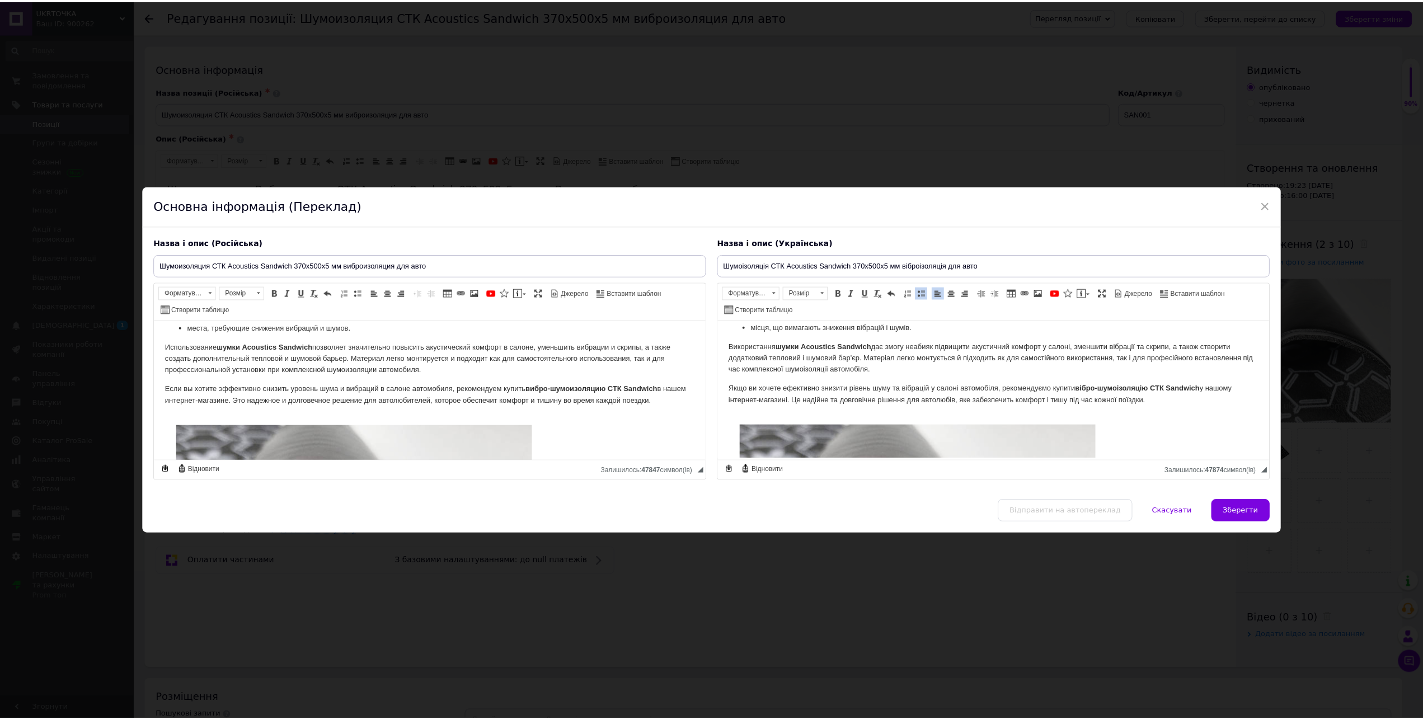
scroll to position [342, 0]
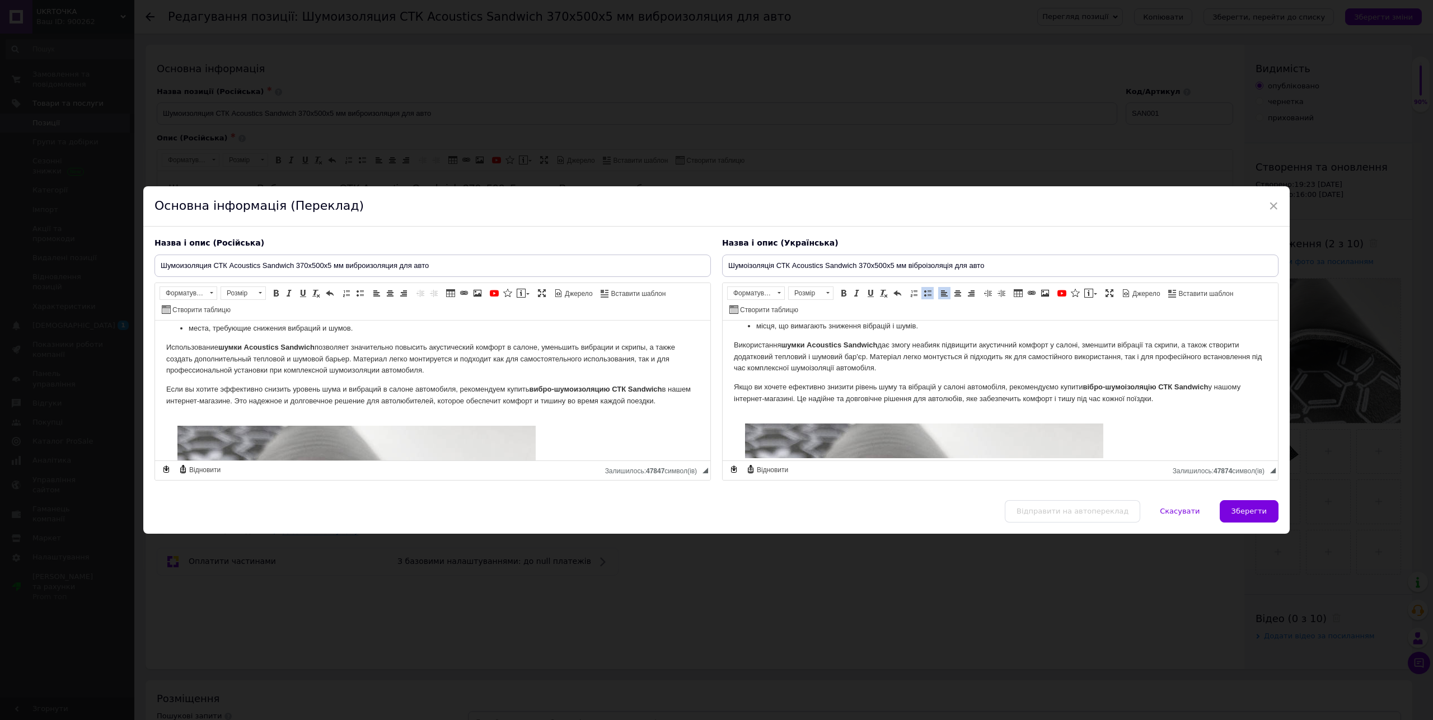
click at [1247, 499] on div "Назва і опис (Російська) Шумоизоляция СТК Acoustics Sandwich 370х500х5 мм вибро…" at bounding box center [716, 364] width 1146 height 274
click at [1247, 511] on span "Зберегти" at bounding box center [1248, 511] width 35 height 8
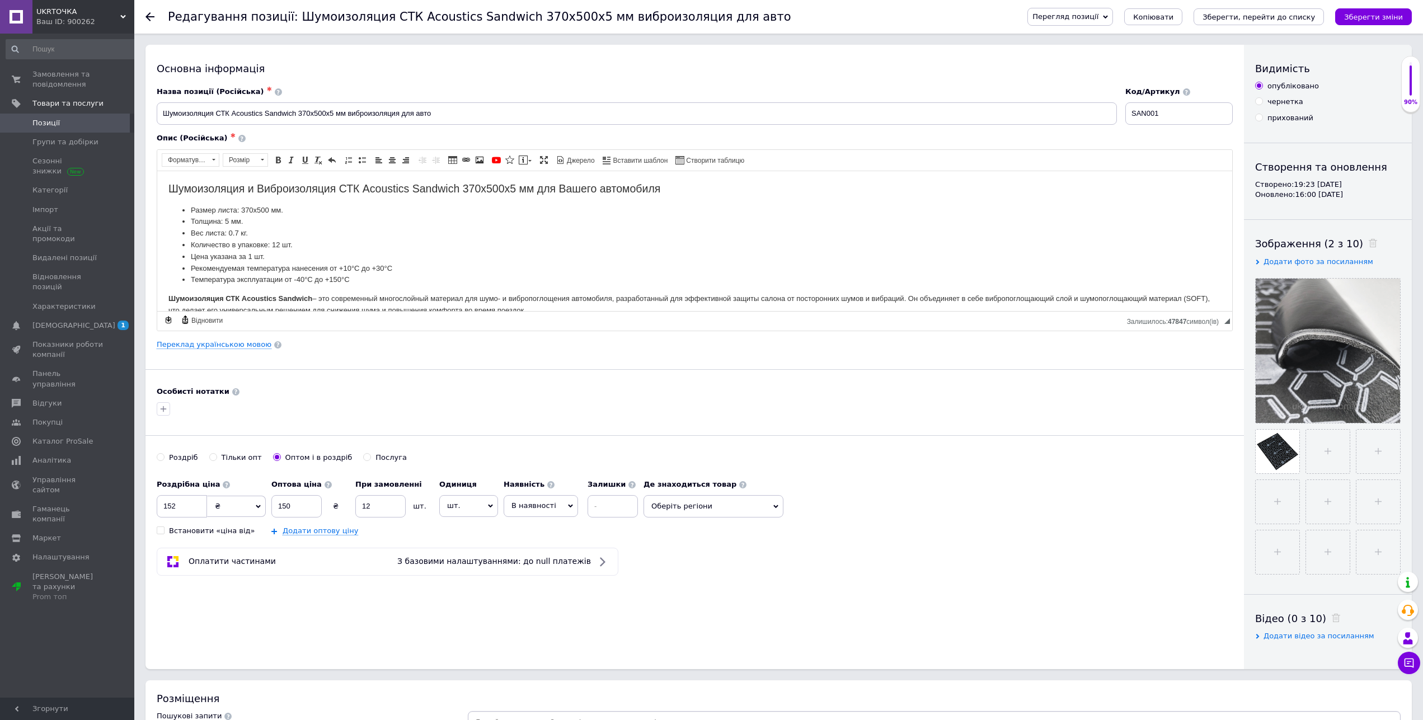
click at [1383, 29] on div "Перегляд позиції Зберегти та переглянути на сайті Зберегти та переглянути на ма…" at bounding box center [1208, 17] width 407 height 34
click at [1383, 27] on div "Перегляд позиції Зберегти та переглянути на сайті Зберегти та переглянути на ма…" at bounding box center [1208, 17] width 407 height 34
click at [1383, 24] on button "Зберегти зміни" at bounding box center [1373, 16] width 77 height 17
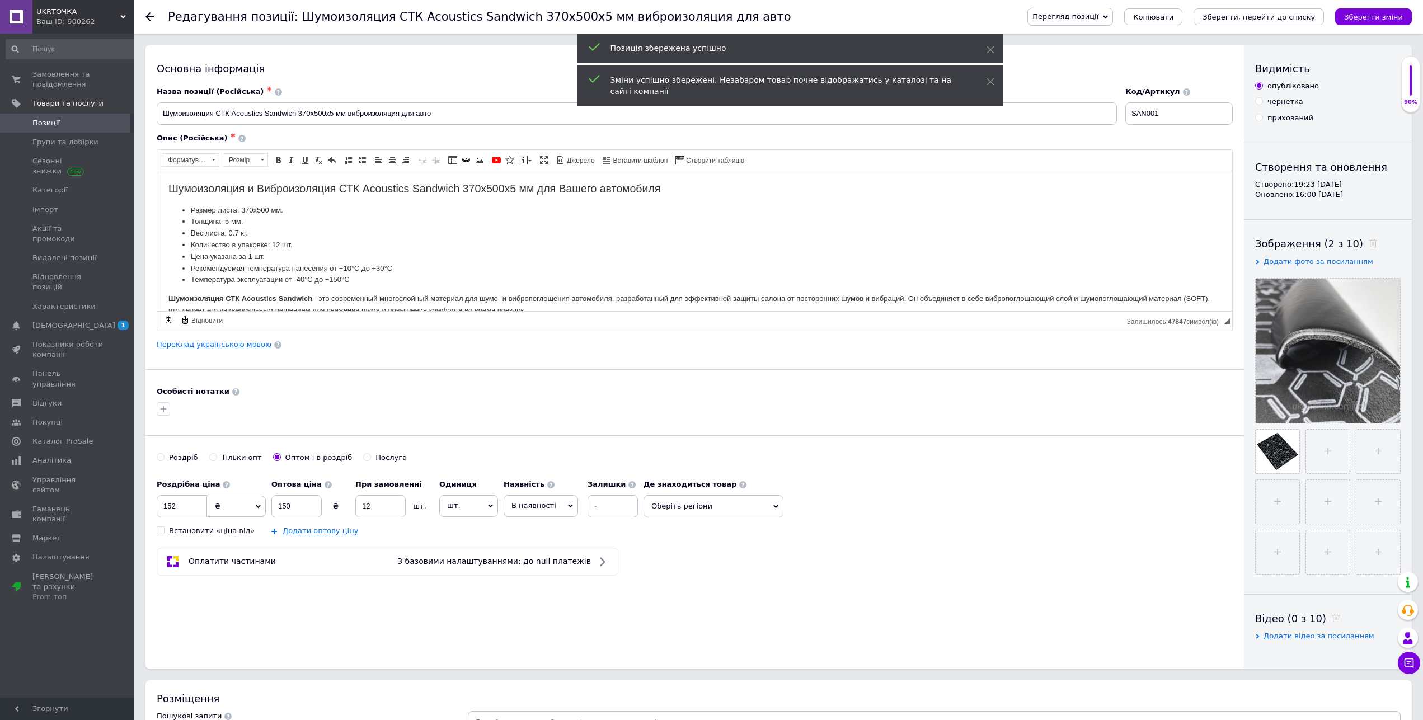
click at [68, 119] on span "Позиції" at bounding box center [67, 123] width 71 height 10
